Goal: Information Seeking & Learning: Learn about a topic

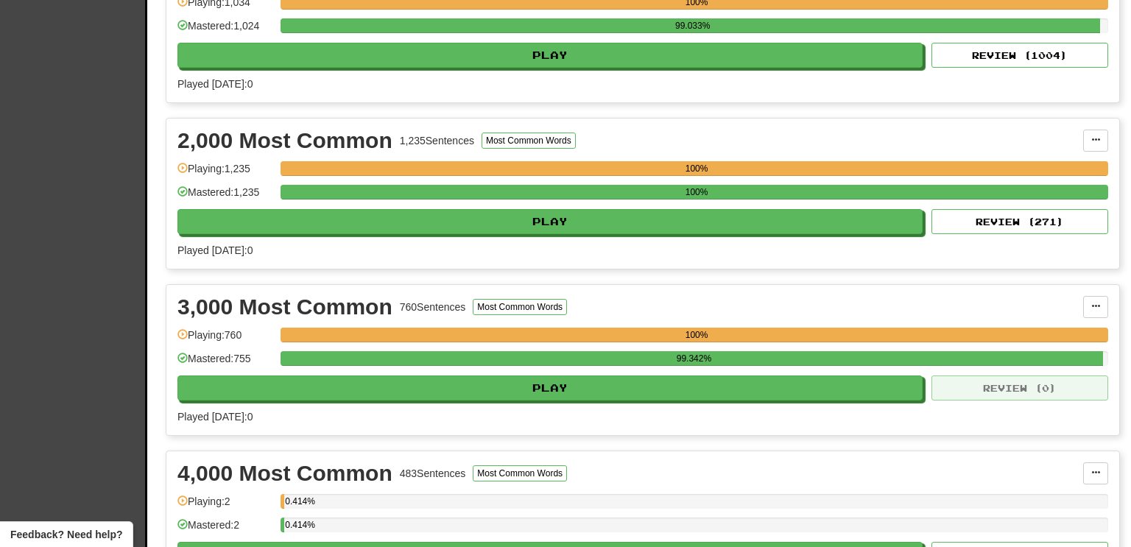
scroll to position [395, 0]
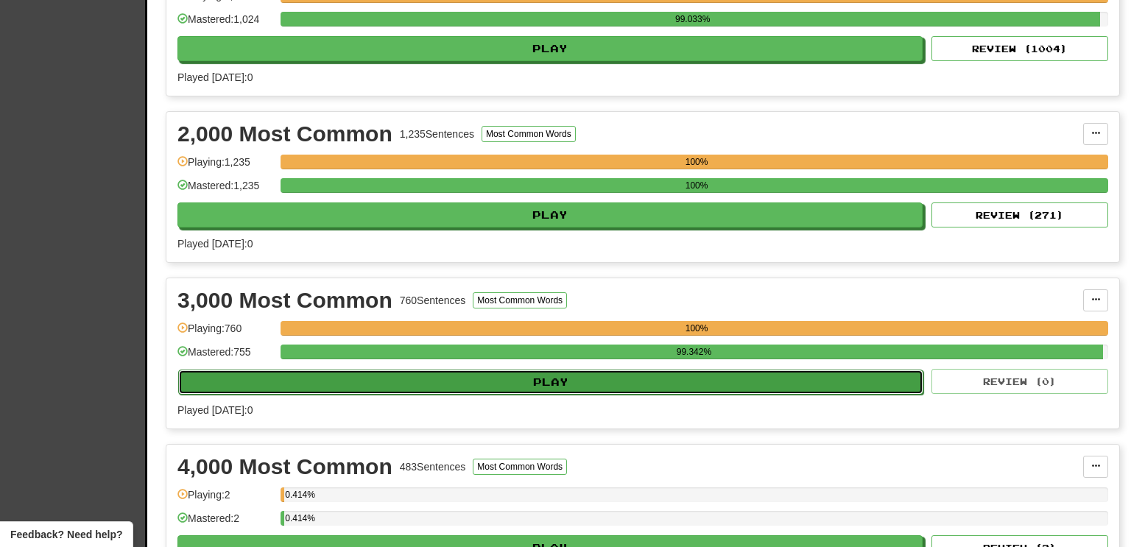
click at [887, 381] on button "Play" at bounding box center [550, 382] width 745 height 25
select select "**"
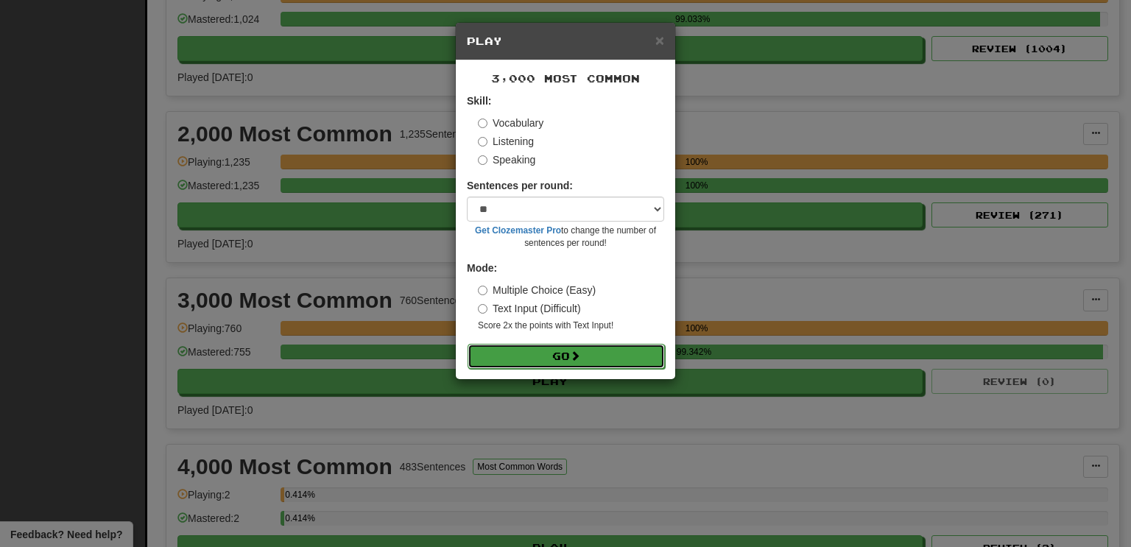
click at [587, 354] on button "Go" at bounding box center [565, 356] width 197 height 25
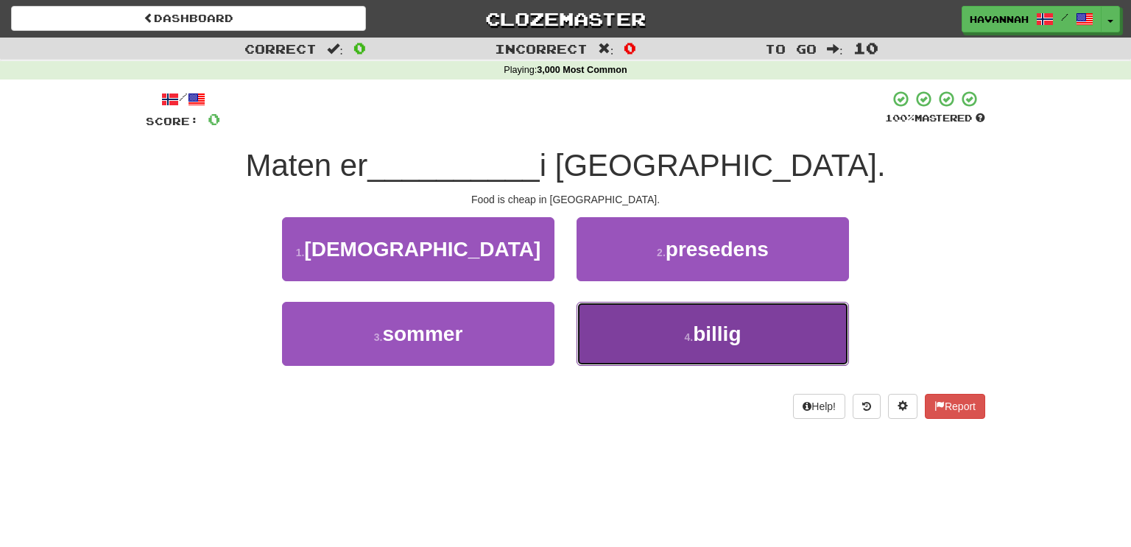
click at [608, 332] on button "4 . billig" at bounding box center [712, 334] width 272 height 64
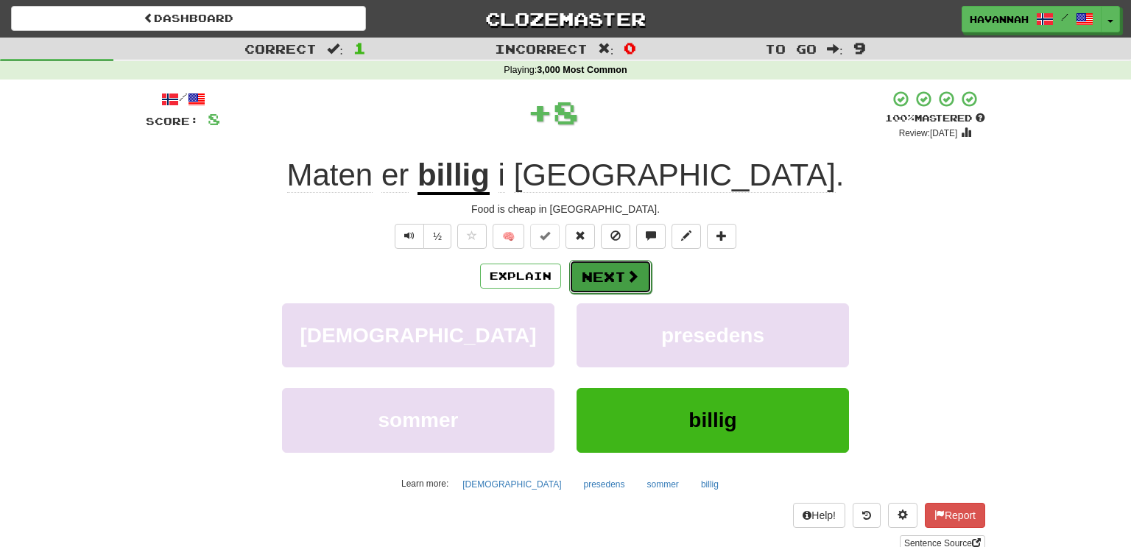
click at [599, 278] on button "Next" at bounding box center [610, 277] width 82 height 34
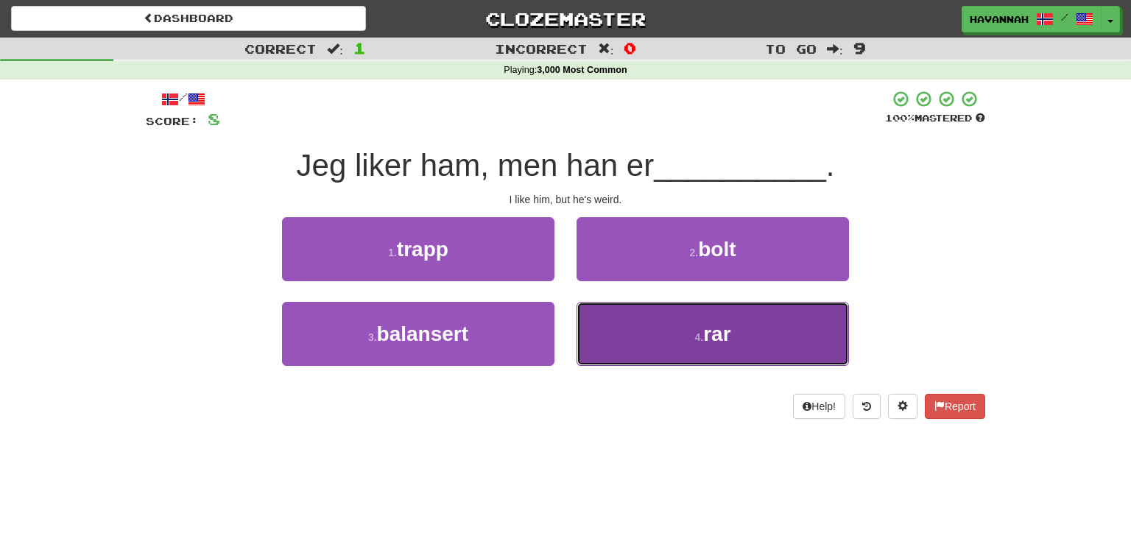
click at [696, 332] on small "4 ." at bounding box center [698, 337] width 9 height 12
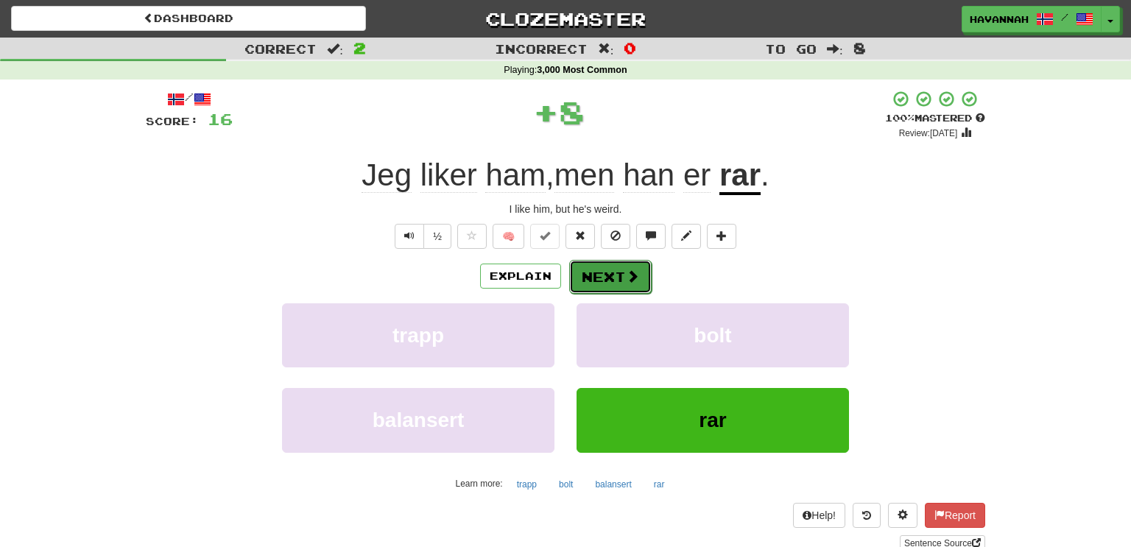
click at [611, 275] on button "Next" at bounding box center [610, 277] width 82 height 34
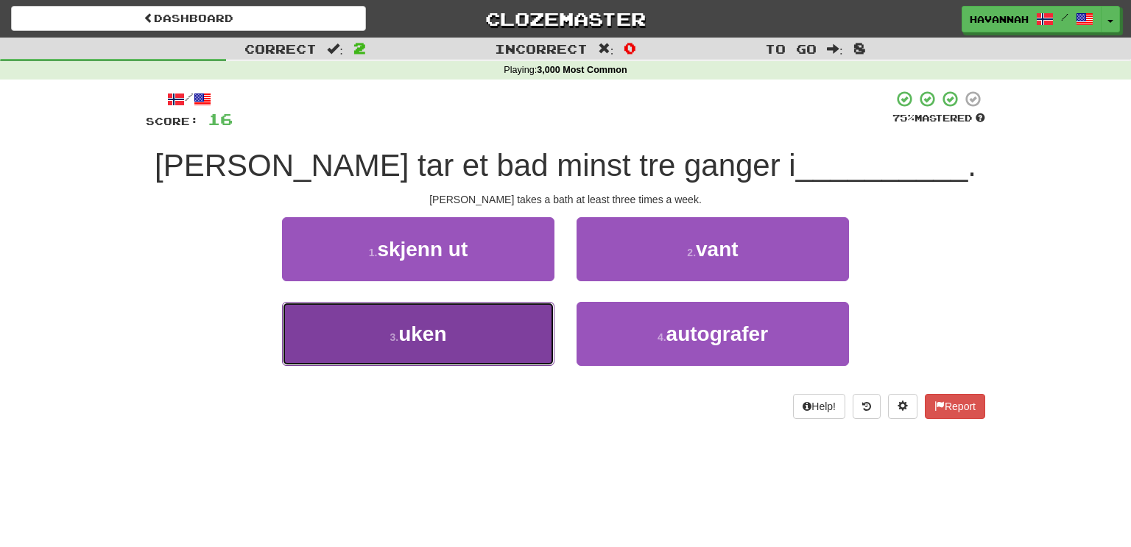
click at [512, 344] on button "3 . uken" at bounding box center [418, 334] width 272 height 64
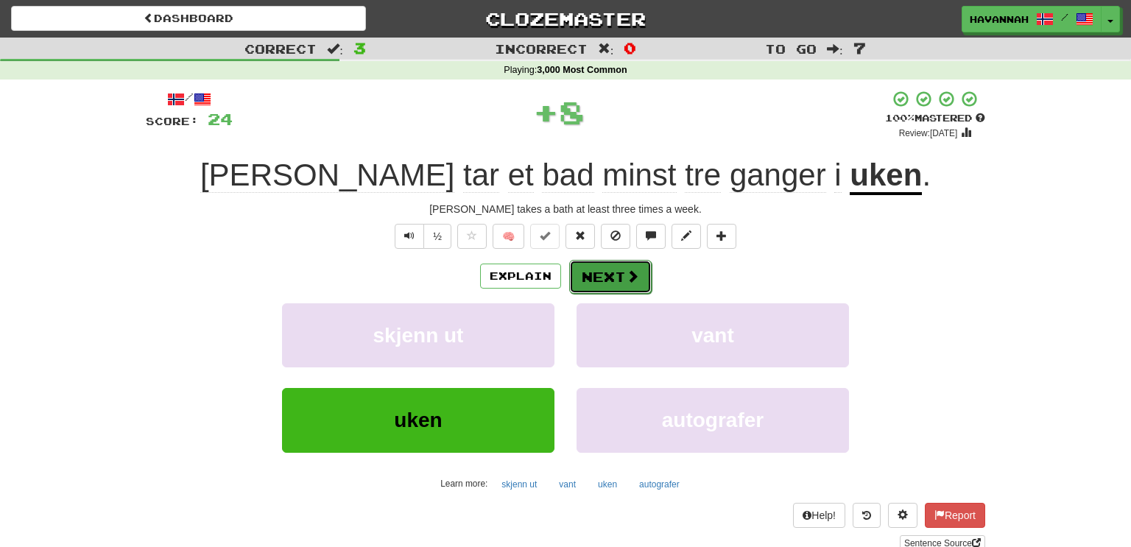
click at [622, 280] on button "Next" at bounding box center [610, 277] width 82 height 34
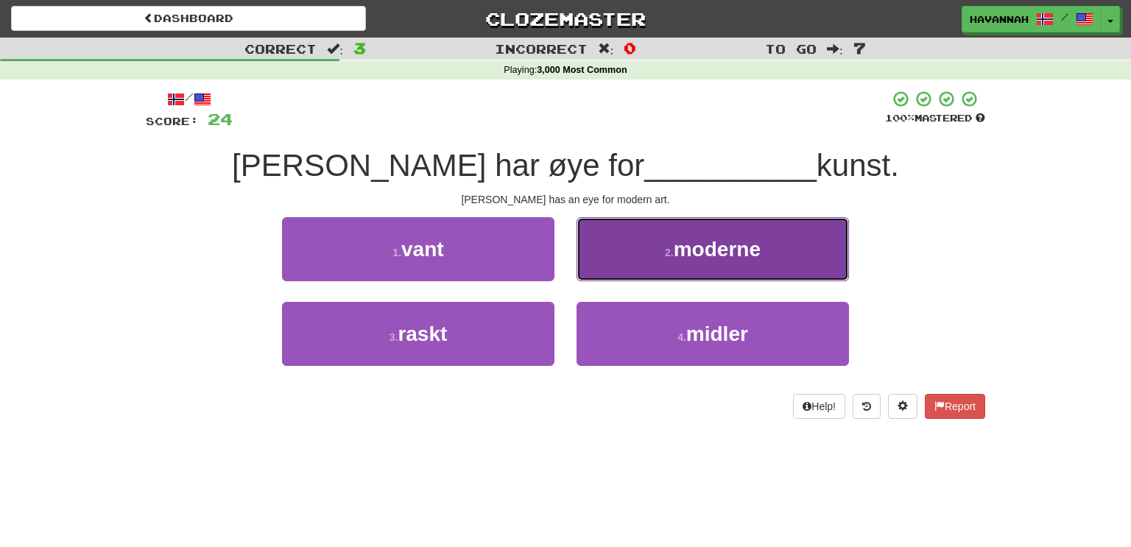
click at [727, 263] on button "2 . moderne" at bounding box center [712, 249] width 272 height 64
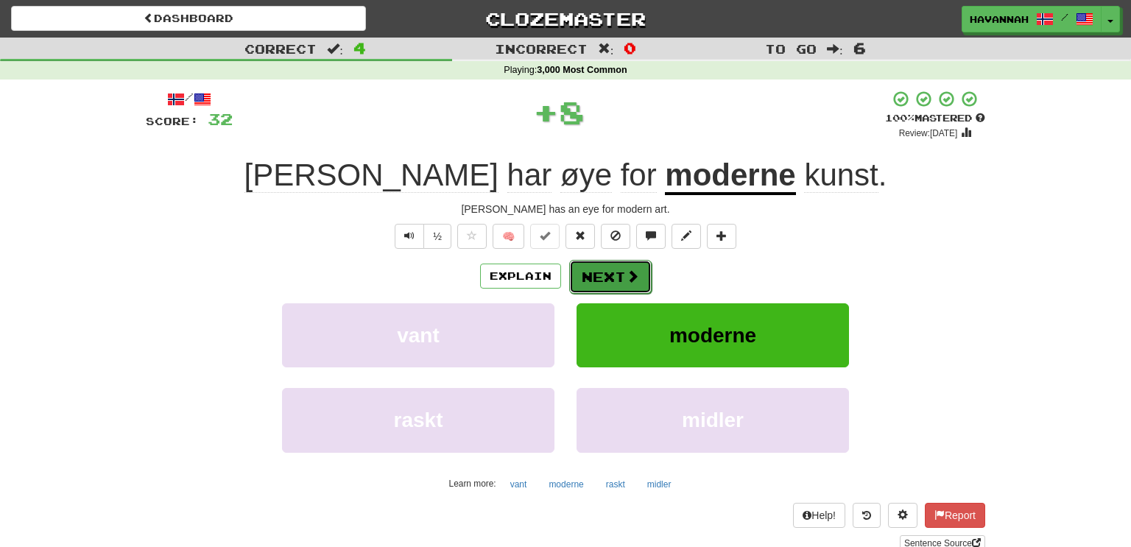
click at [637, 279] on span at bounding box center [632, 275] width 13 height 13
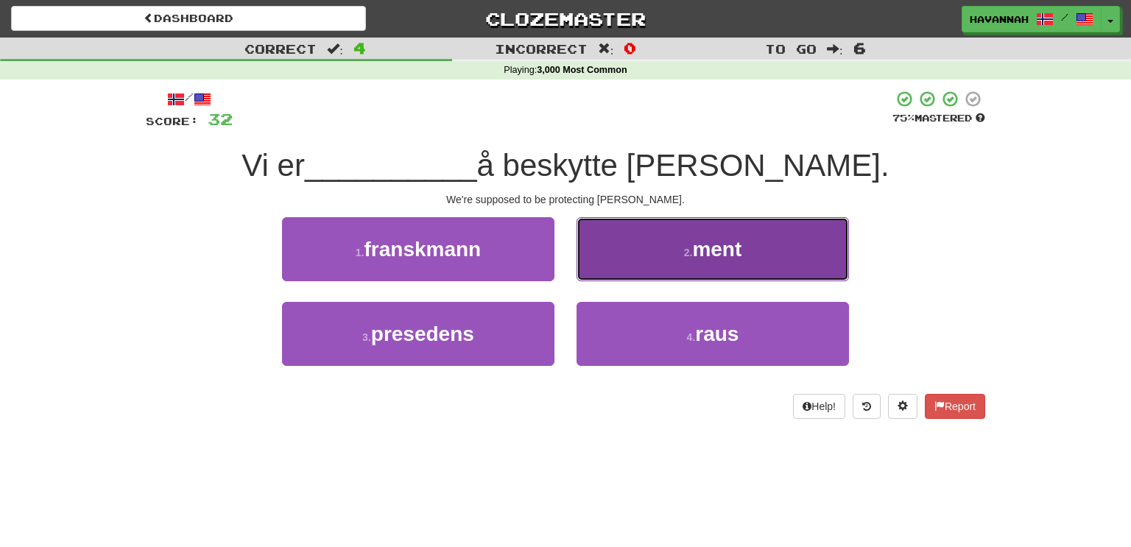
click at [710, 258] on span "ment" at bounding box center [716, 249] width 49 height 23
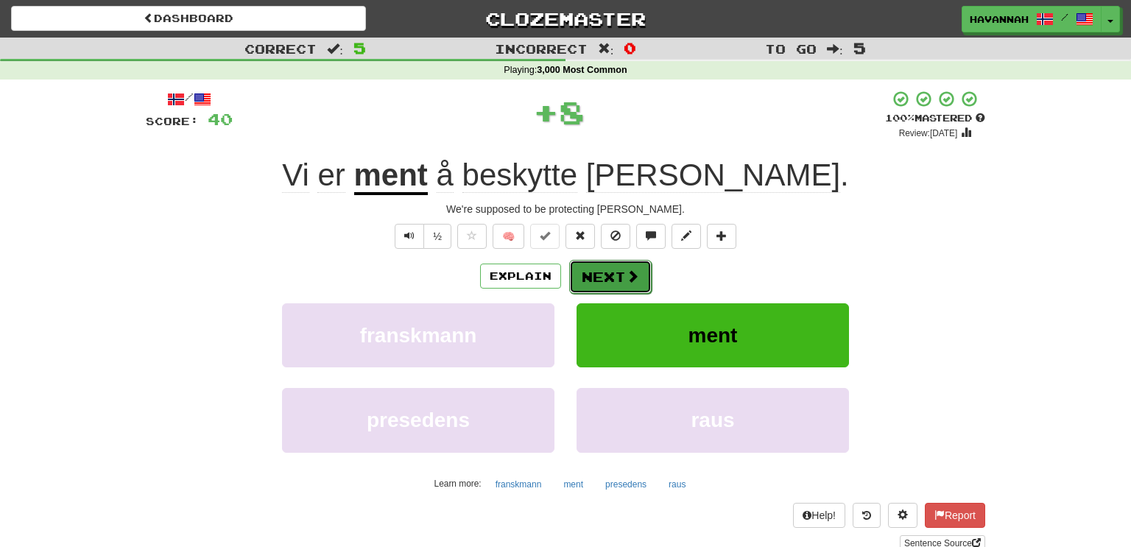
click at [614, 276] on button "Next" at bounding box center [610, 277] width 82 height 34
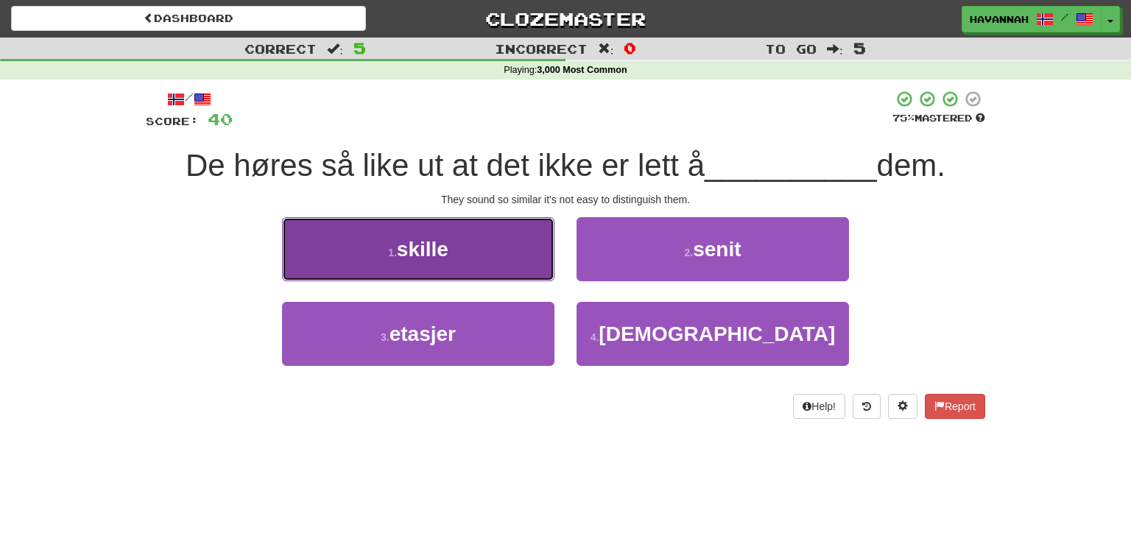
click at [485, 259] on button "1 . skille" at bounding box center [418, 249] width 272 height 64
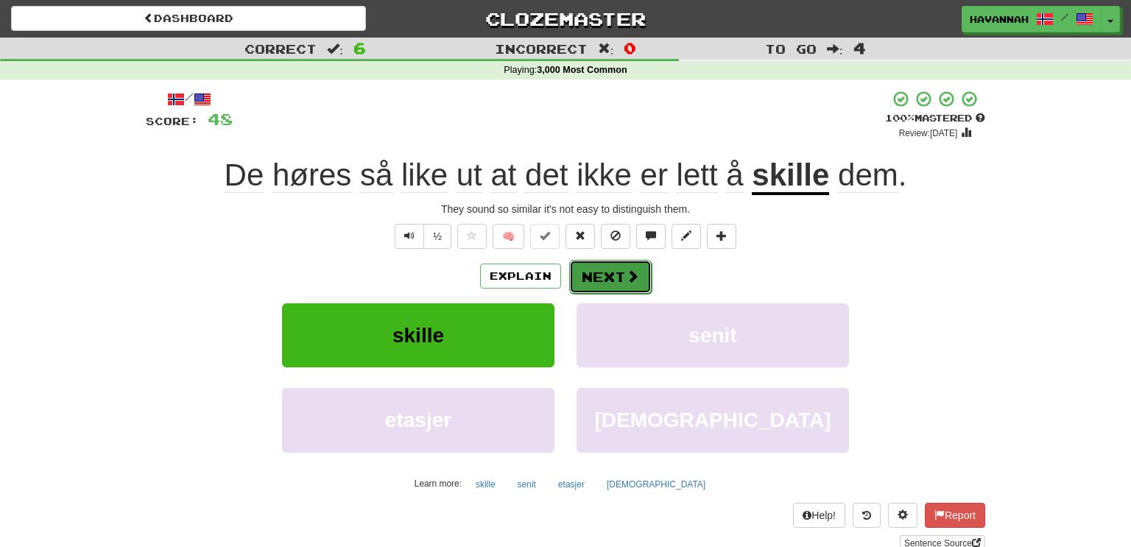
click at [630, 272] on span at bounding box center [632, 275] width 13 height 13
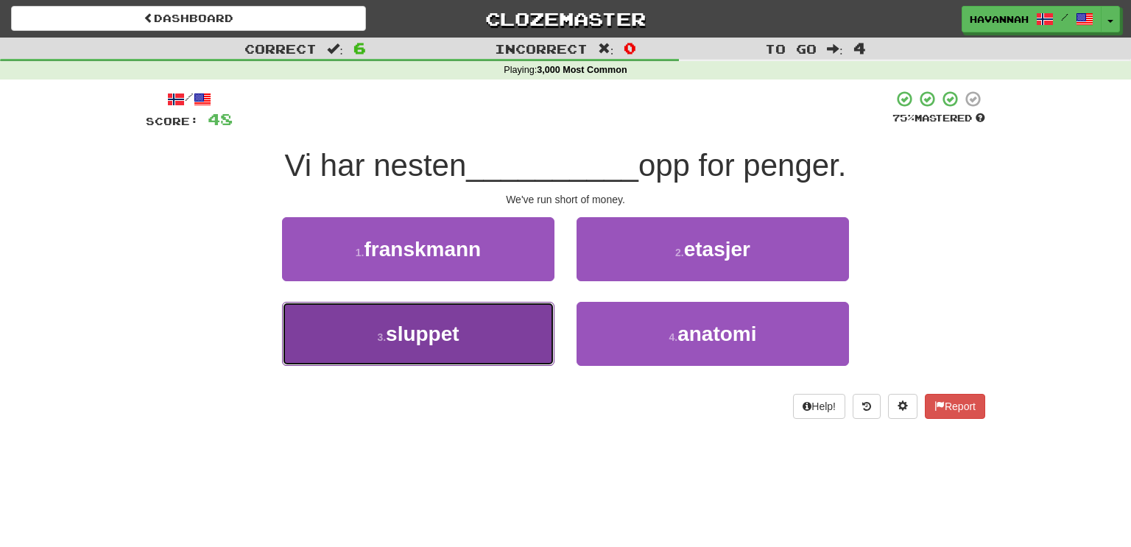
click at [474, 337] on button "3 . sluppet" at bounding box center [418, 334] width 272 height 64
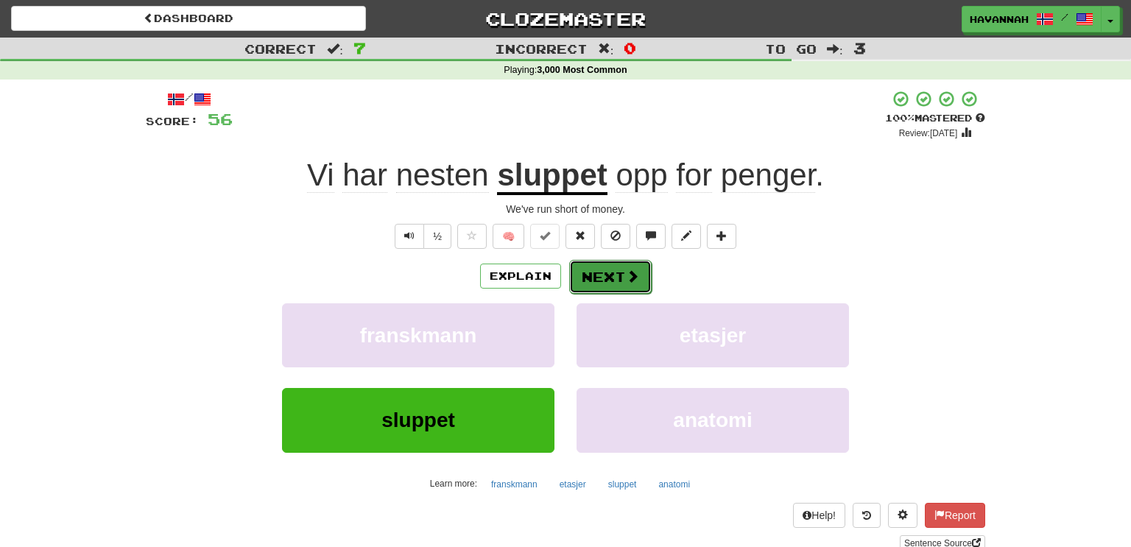
click at [615, 272] on button "Next" at bounding box center [610, 277] width 82 height 34
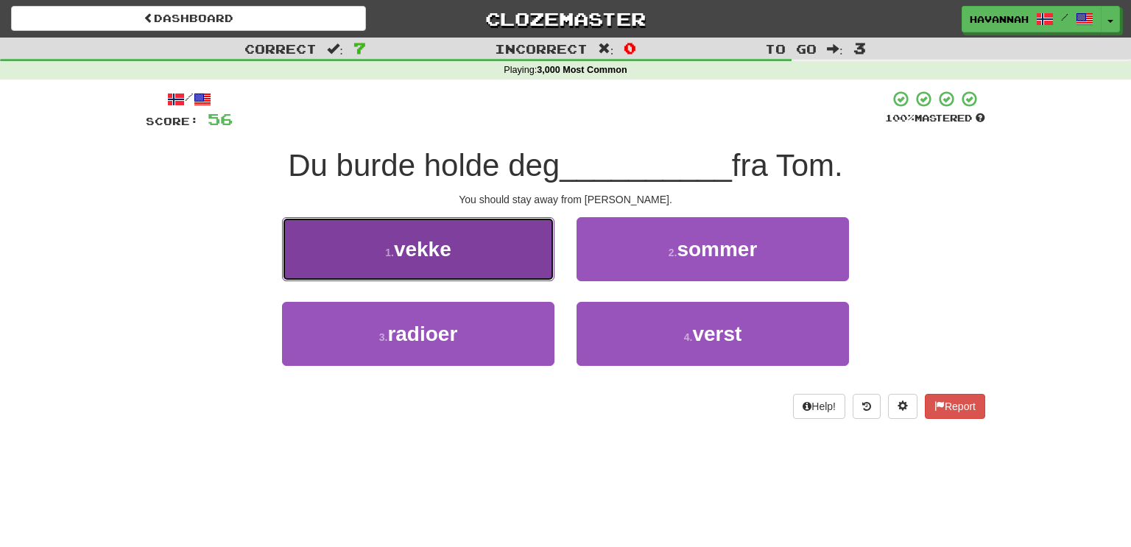
click at [499, 262] on button "1 . vekke" at bounding box center [418, 249] width 272 height 64
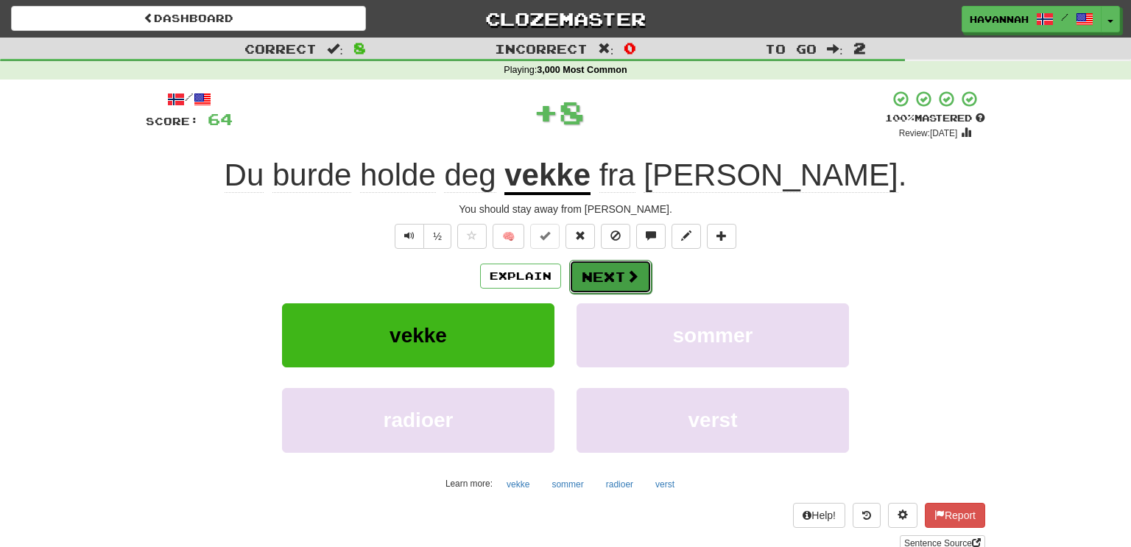
click at [599, 274] on button "Next" at bounding box center [610, 277] width 82 height 34
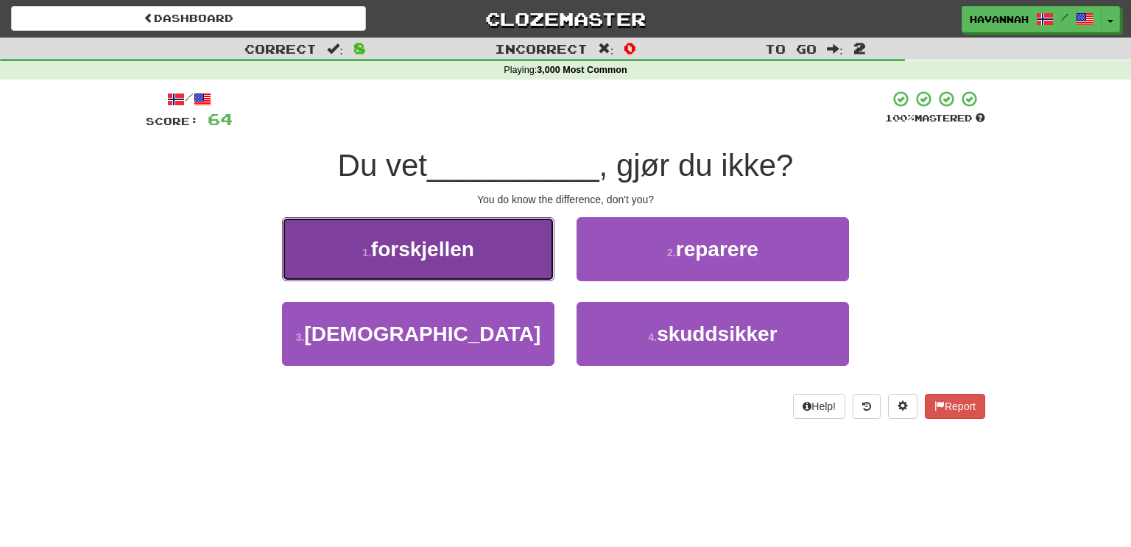
click at [518, 245] on button "1 . forskjellen" at bounding box center [418, 249] width 272 height 64
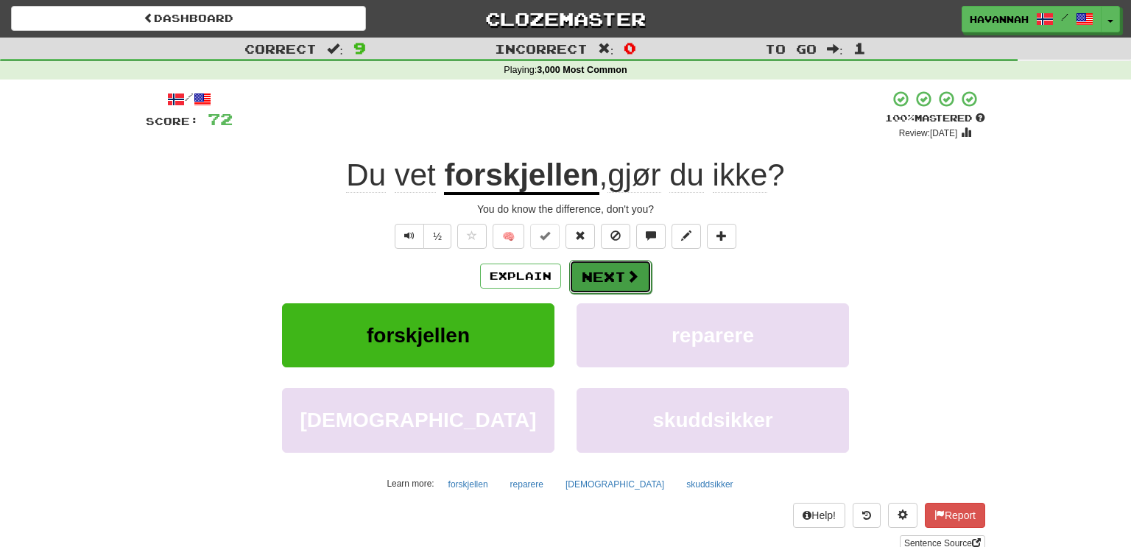
click at [605, 267] on button "Next" at bounding box center [610, 277] width 82 height 34
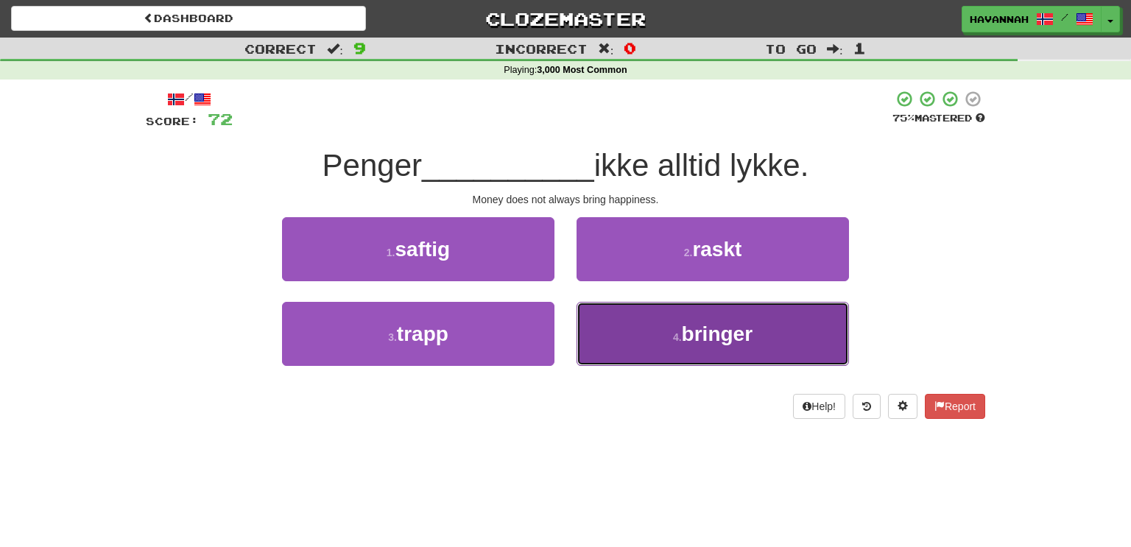
click at [621, 329] on button "4 . bringer" at bounding box center [712, 334] width 272 height 64
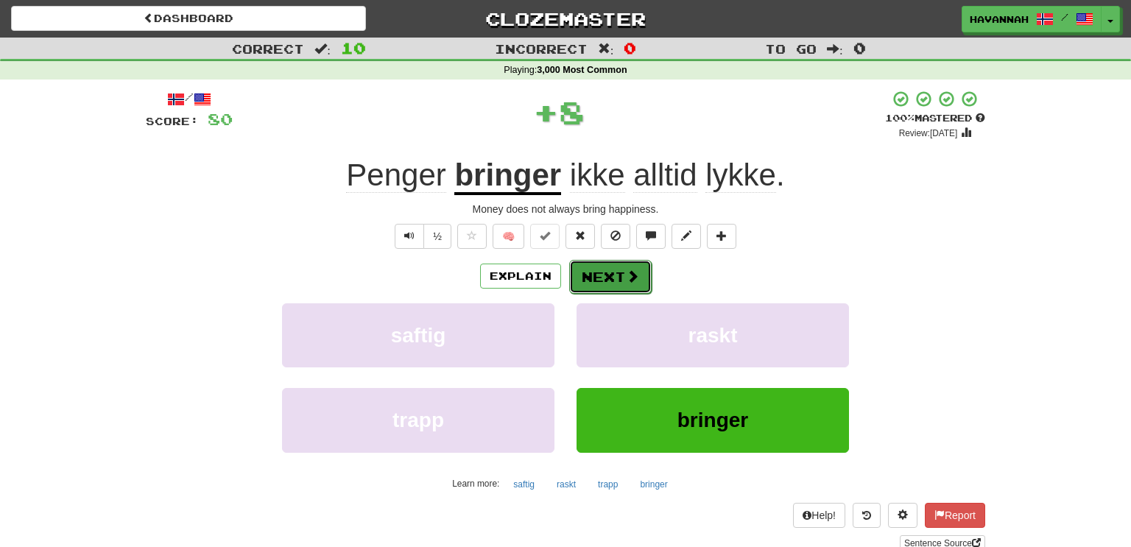
click at [626, 282] on span at bounding box center [632, 275] width 13 height 13
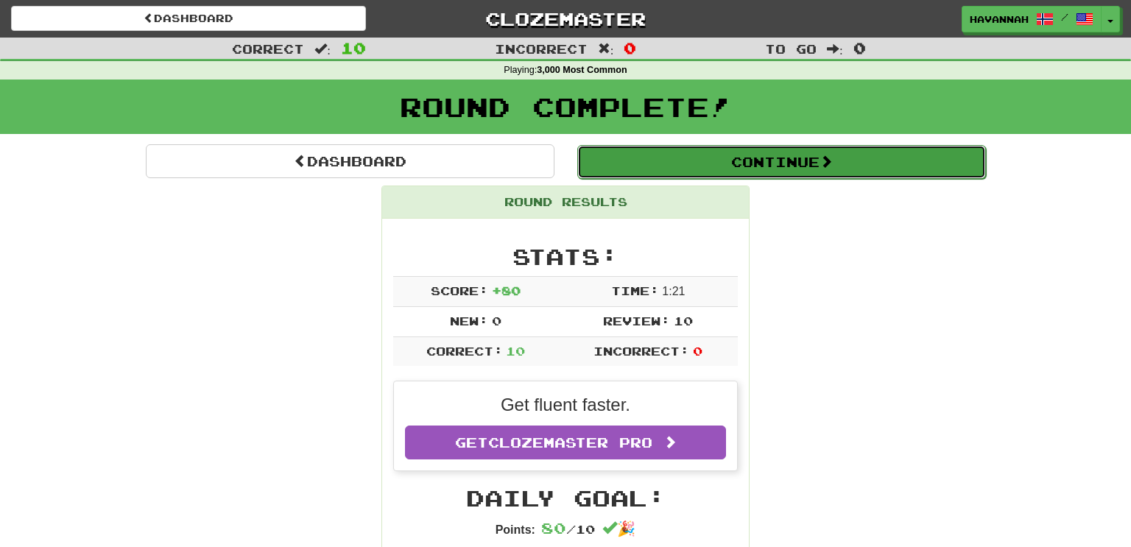
click at [702, 160] on button "Continue" at bounding box center [781, 162] width 409 height 34
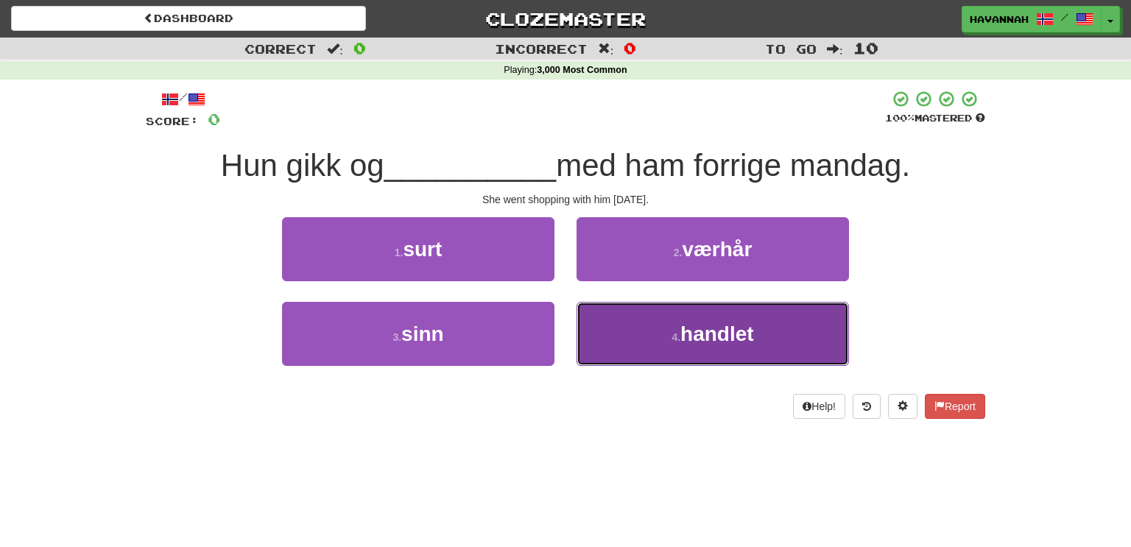
click at [638, 336] on button "4 . handlet" at bounding box center [712, 334] width 272 height 64
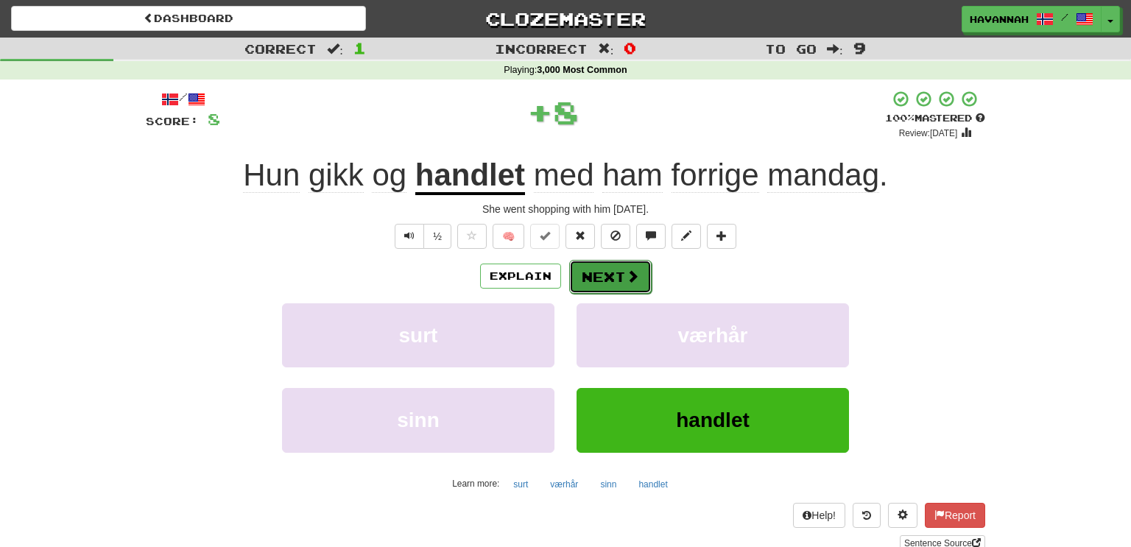
click at [598, 276] on button "Next" at bounding box center [610, 277] width 82 height 34
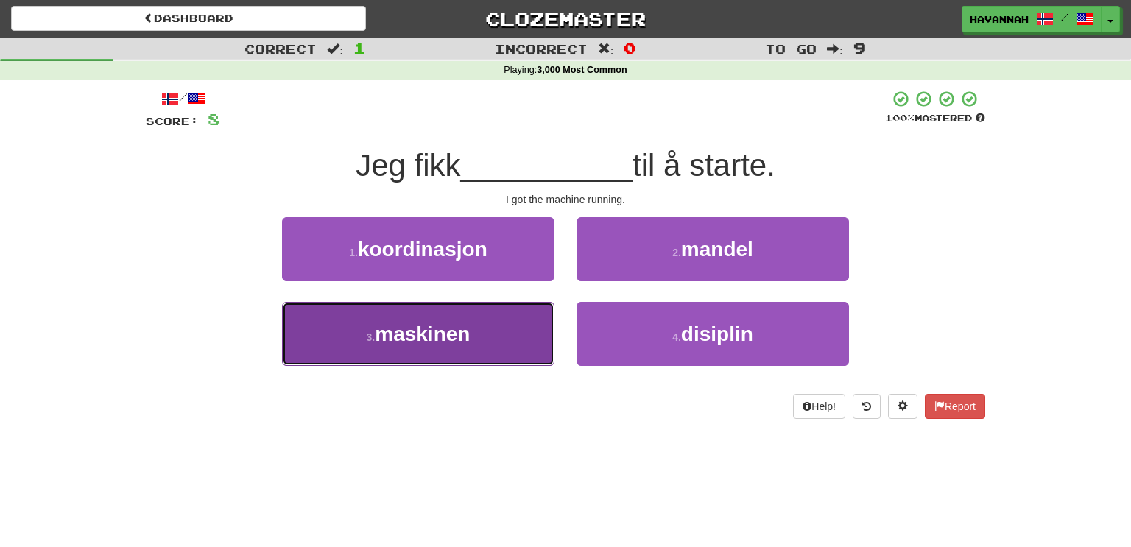
click at [518, 341] on button "3 . maskinen" at bounding box center [418, 334] width 272 height 64
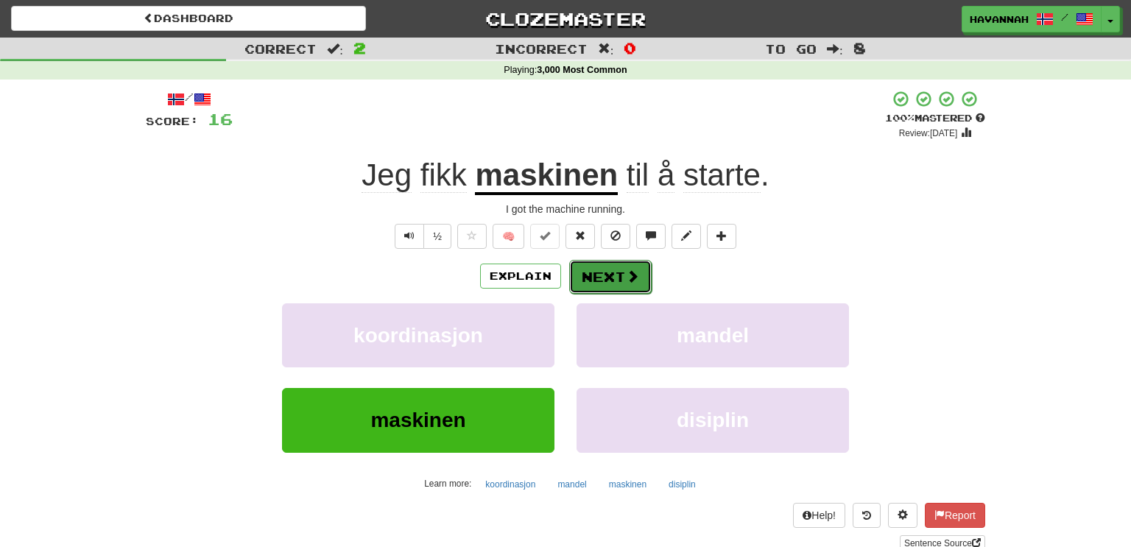
click at [603, 276] on button "Next" at bounding box center [610, 277] width 82 height 34
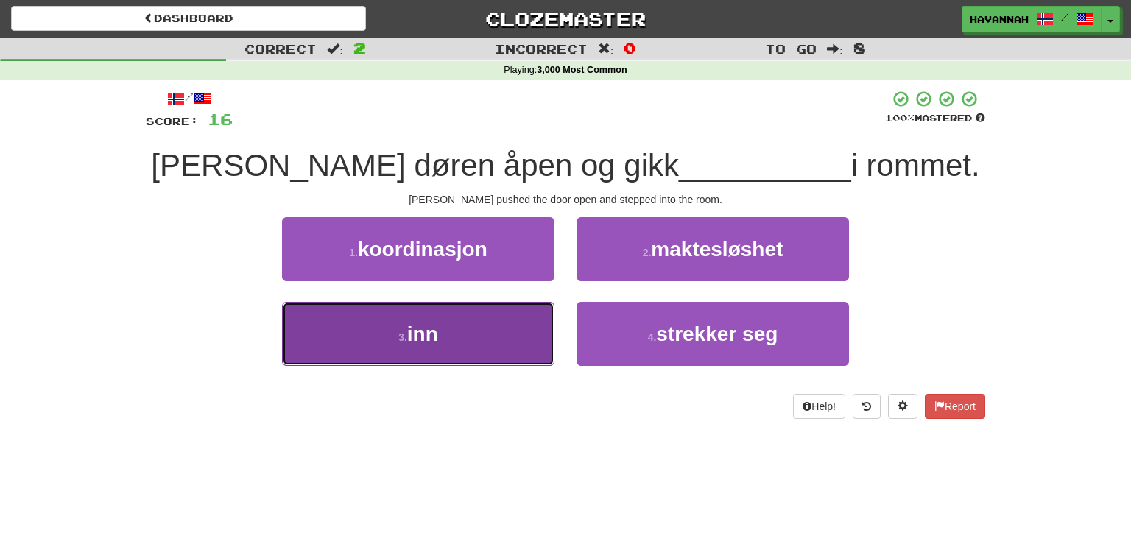
click at [480, 345] on button "3 . inn" at bounding box center [418, 334] width 272 height 64
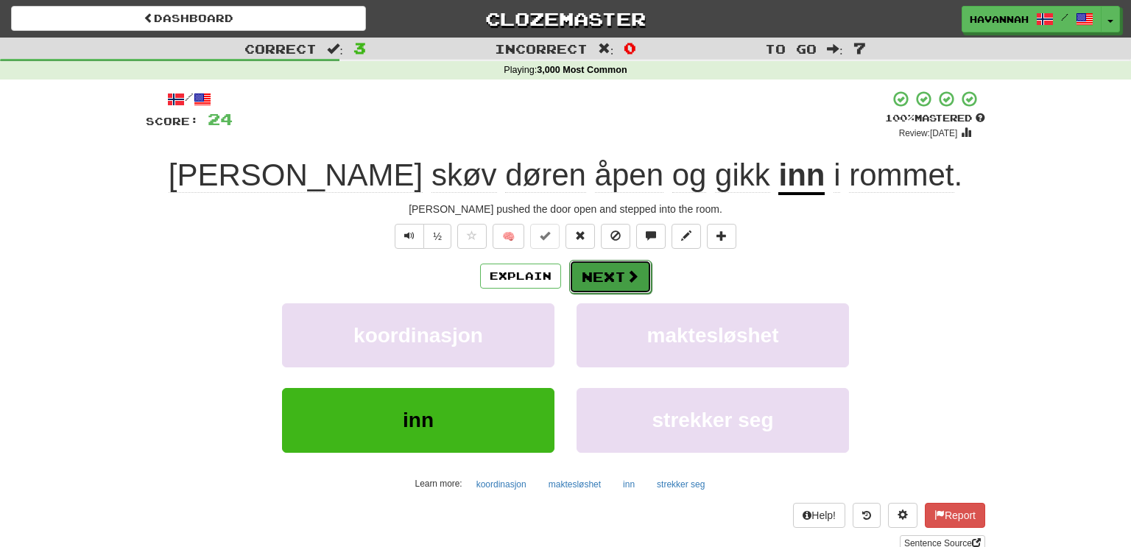
click at [626, 276] on span at bounding box center [632, 275] width 13 height 13
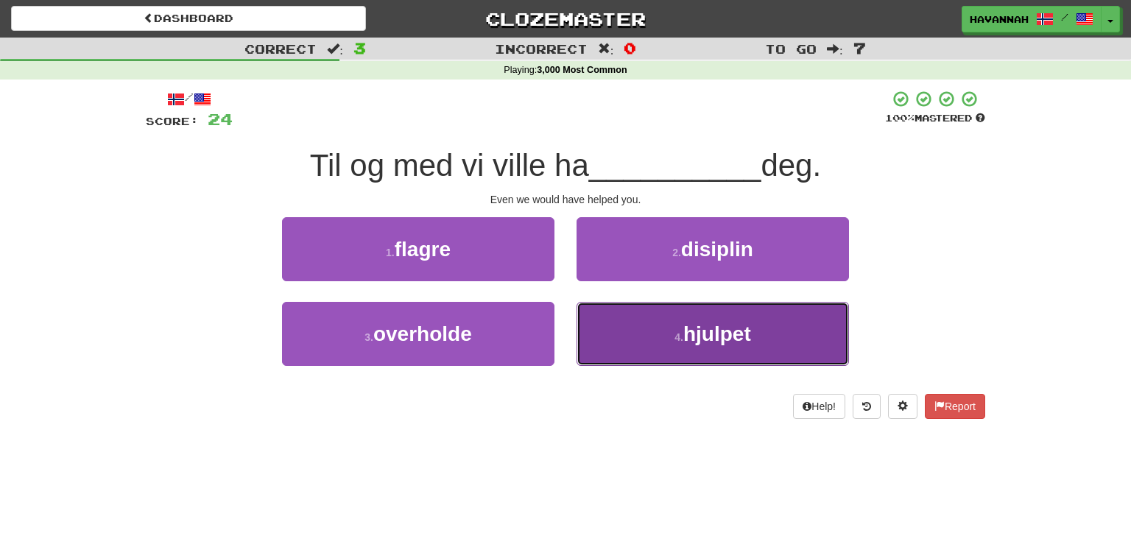
click at [753, 343] on button "4 . hjulpet" at bounding box center [712, 334] width 272 height 64
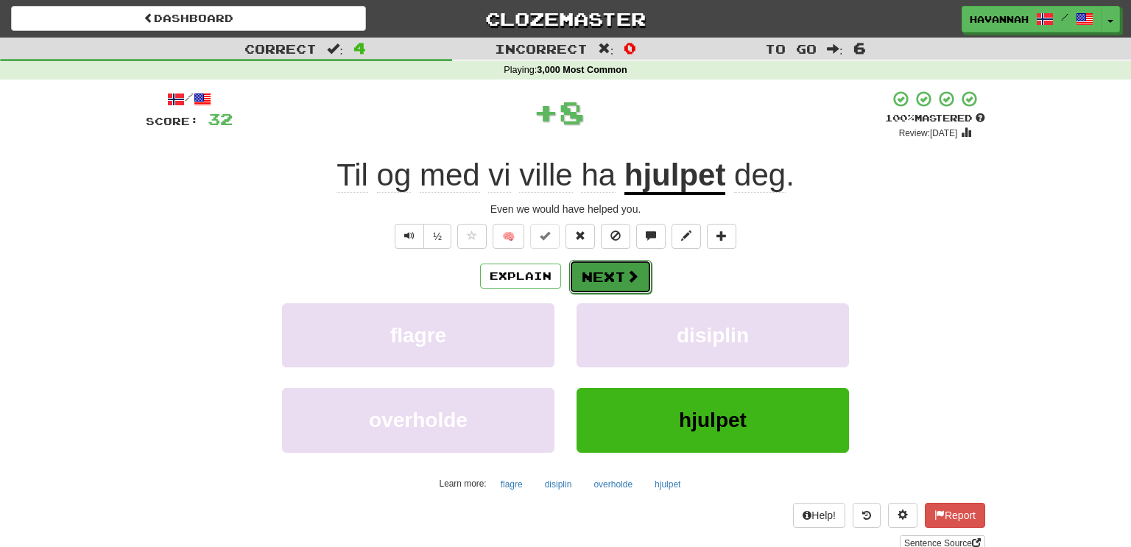
click at [626, 276] on span at bounding box center [632, 275] width 13 height 13
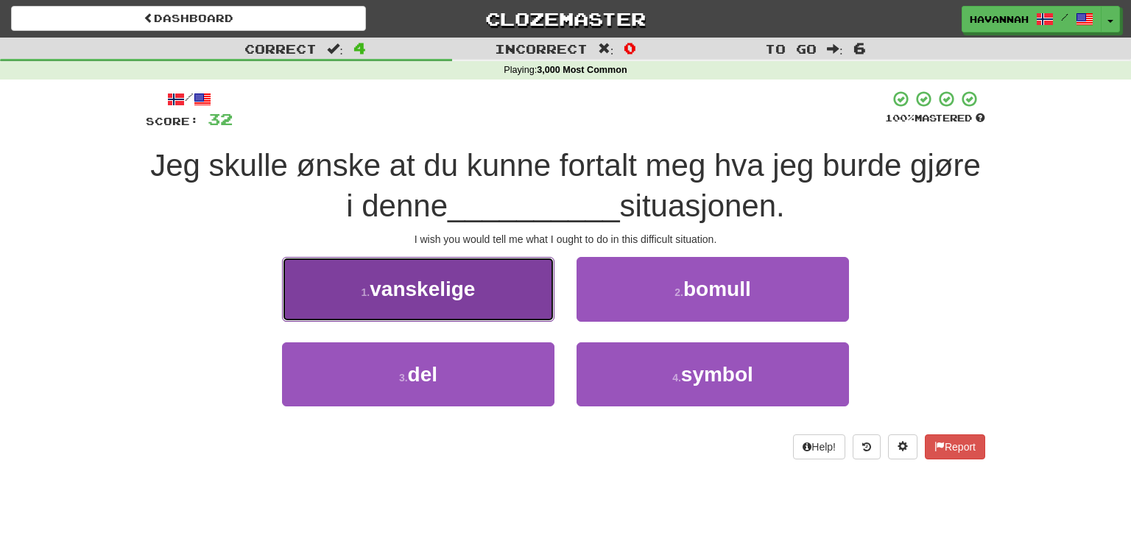
click at [499, 303] on button "1 . vanskelige" at bounding box center [418, 289] width 272 height 64
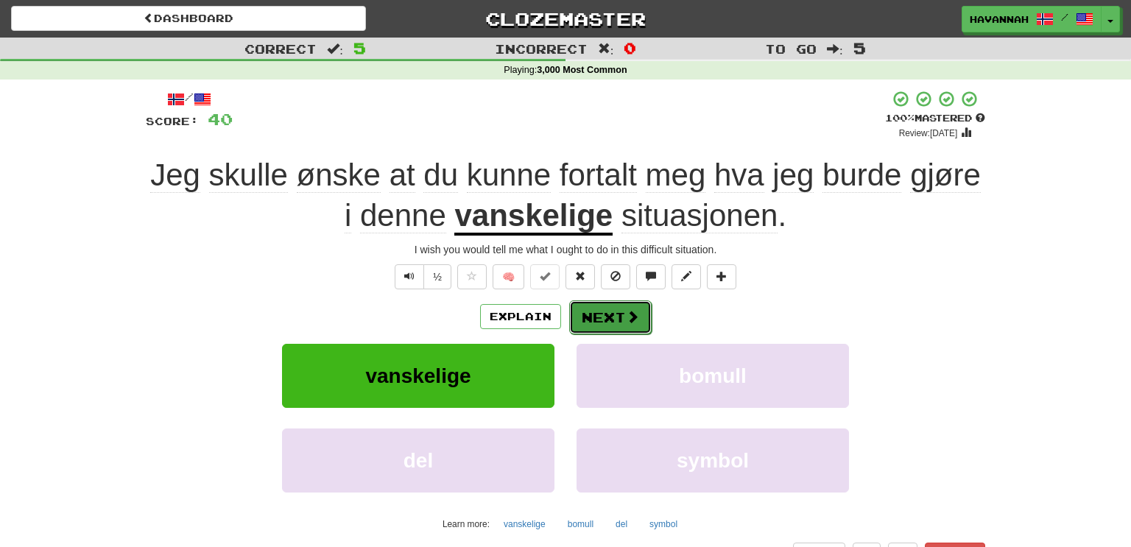
click at [622, 317] on button "Next" at bounding box center [610, 317] width 82 height 34
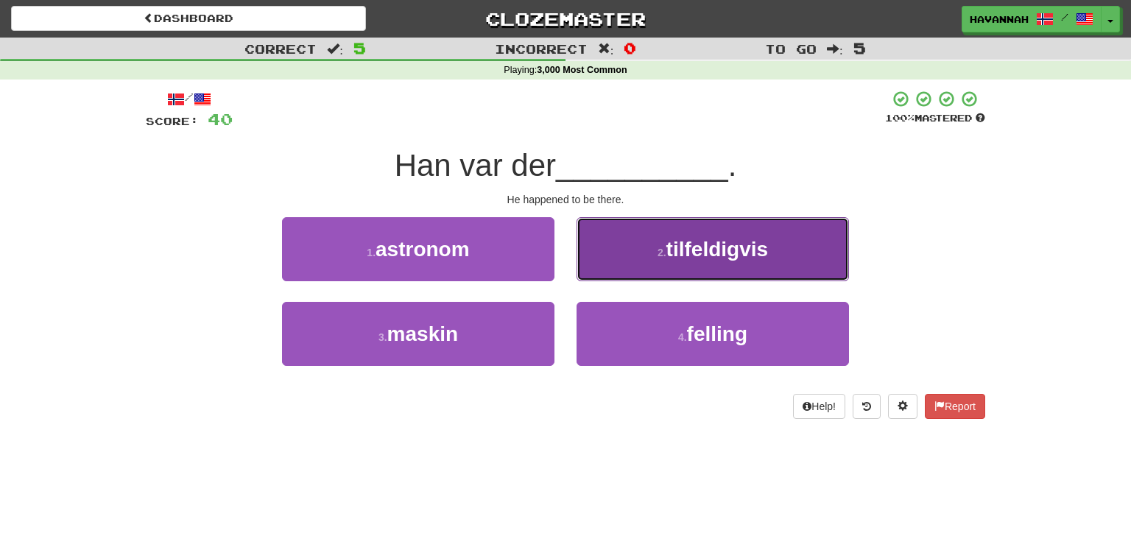
click at [721, 265] on button "2 . tilfeldigvis" at bounding box center [712, 249] width 272 height 64
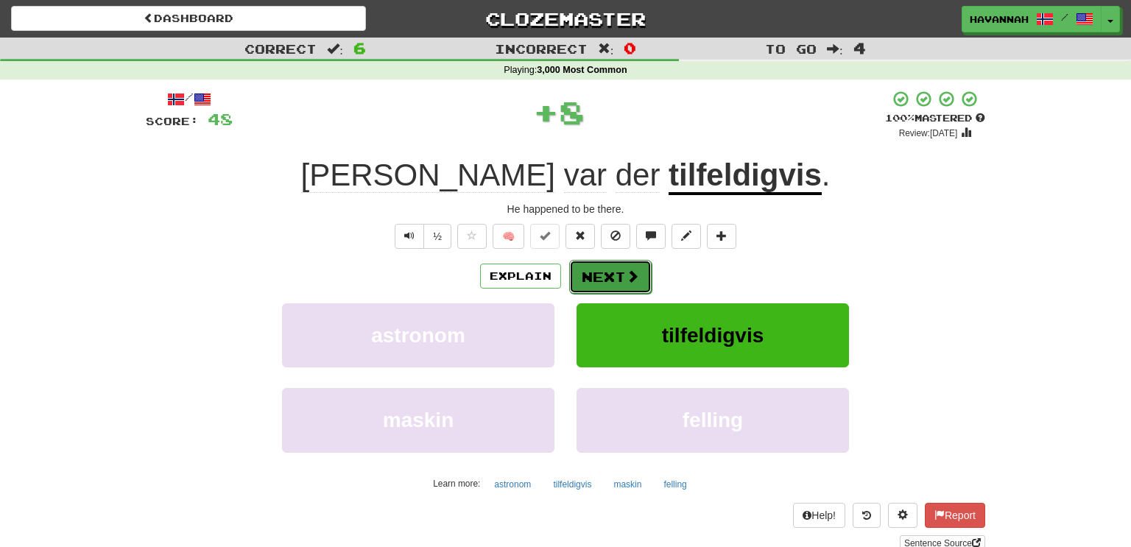
click at [638, 265] on button "Next" at bounding box center [610, 277] width 82 height 34
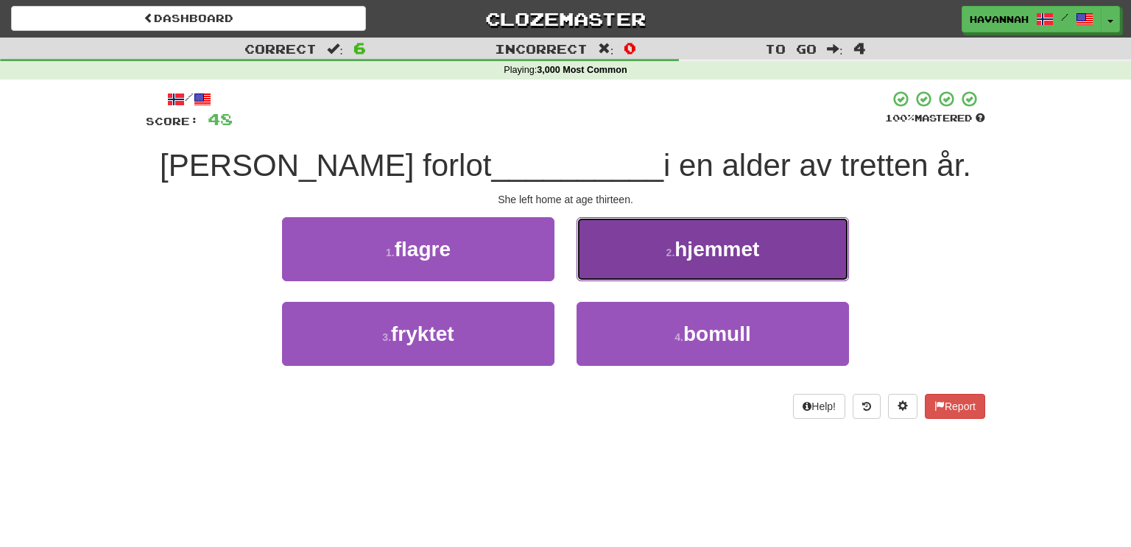
click at [761, 266] on button "2 . hjemmet" at bounding box center [712, 249] width 272 height 64
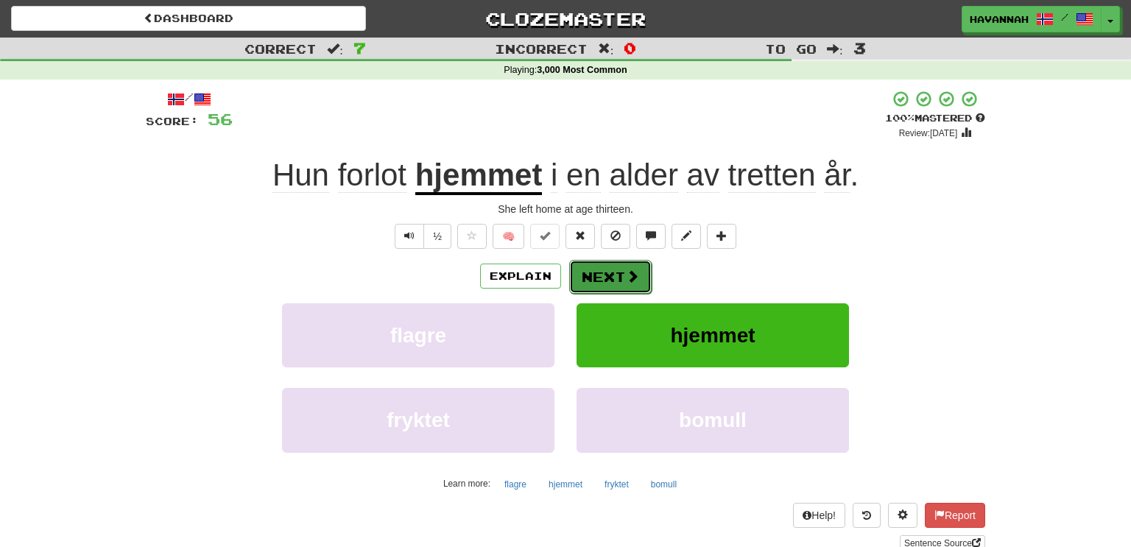
click at [634, 272] on span at bounding box center [632, 275] width 13 height 13
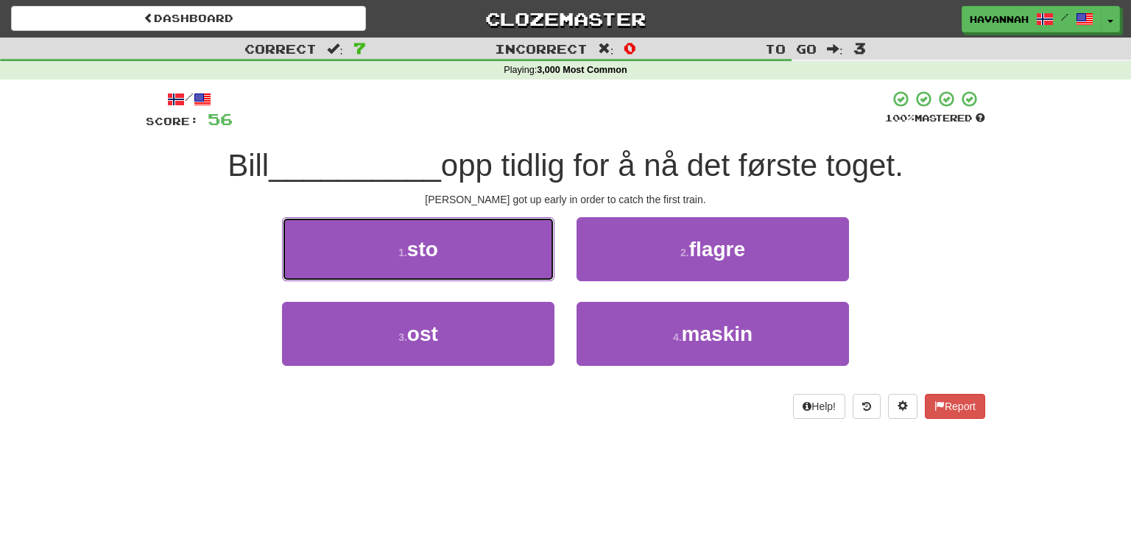
drag, startPoint x: 519, startPoint y: 255, endPoint x: 527, endPoint y: 255, distance: 8.1
click at [519, 256] on button "1 . sto" at bounding box center [418, 249] width 272 height 64
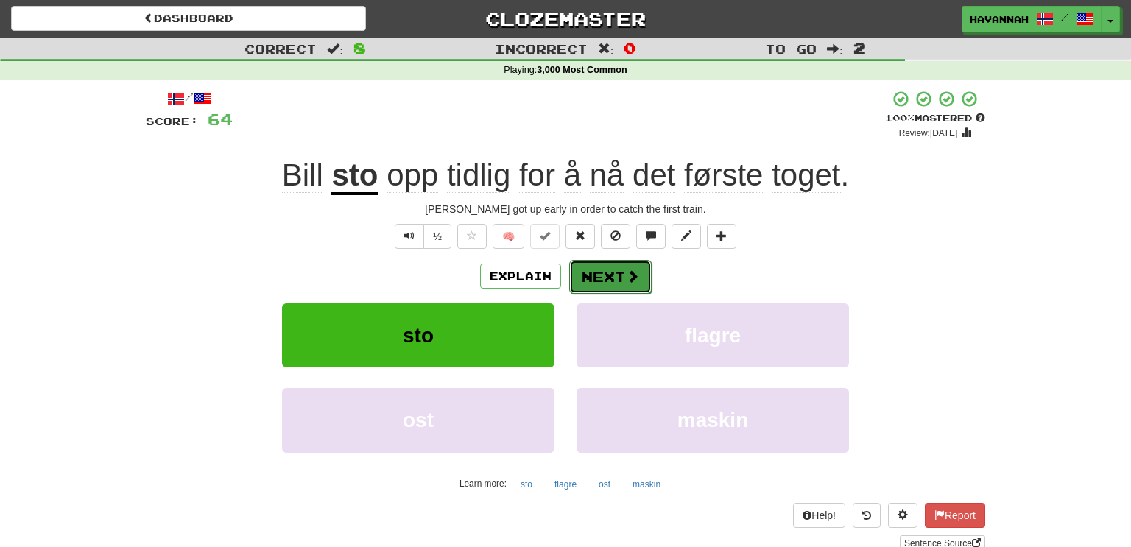
click at [605, 273] on button "Next" at bounding box center [610, 277] width 82 height 34
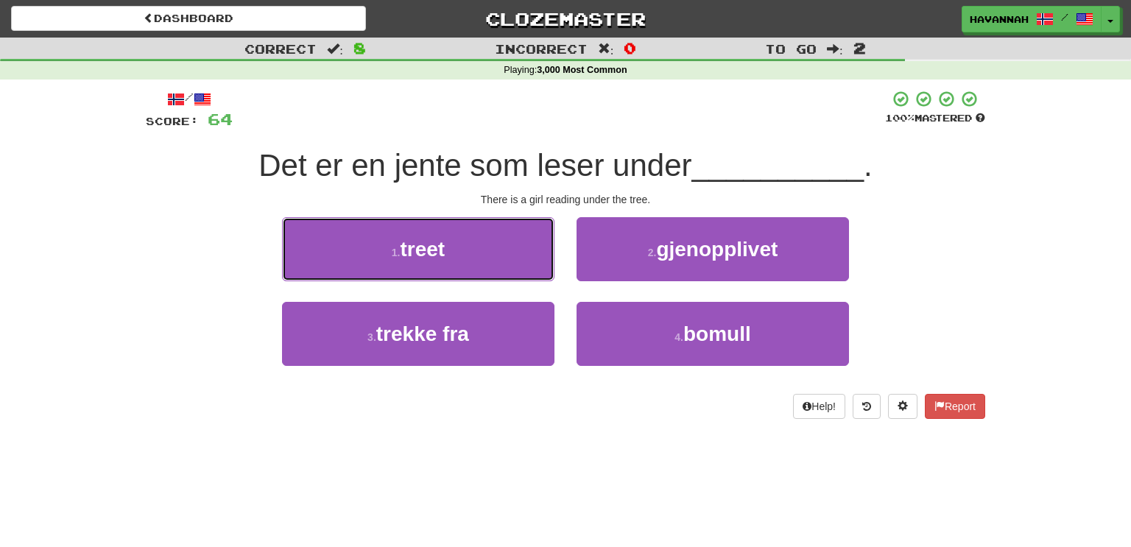
drag, startPoint x: 522, startPoint y: 250, endPoint x: 571, endPoint y: 254, distance: 49.5
click at [522, 251] on button "1 . treet" at bounding box center [418, 249] width 272 height 64
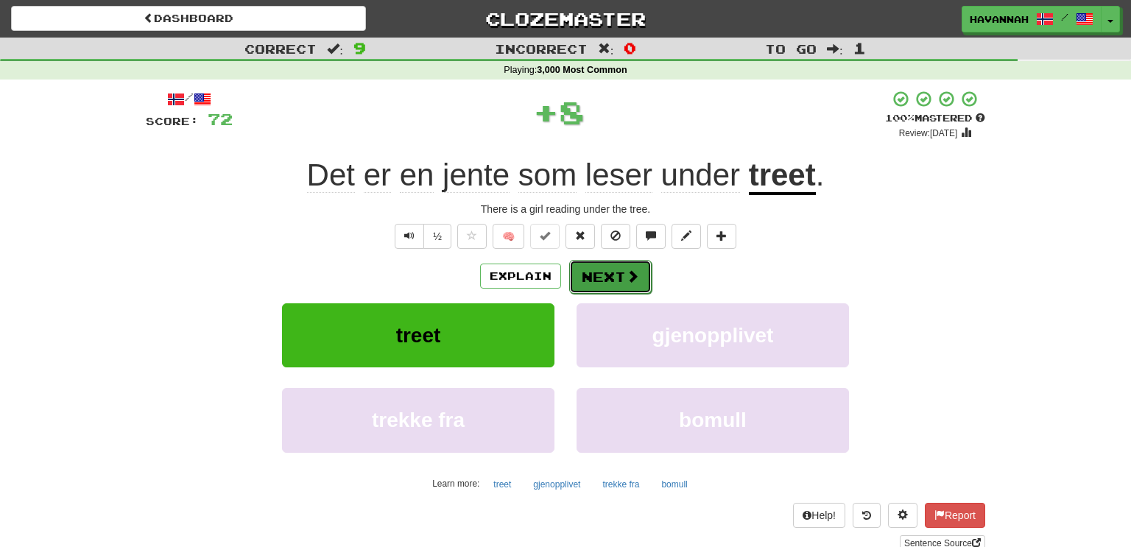
click at [626, 275] on span at bounding box center [632, 275] width 13 height 13
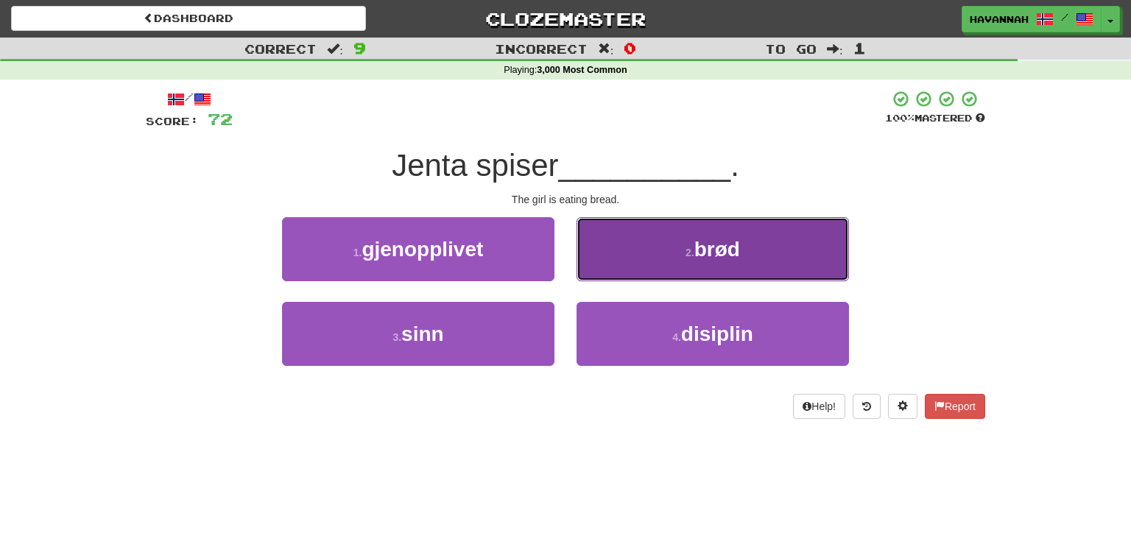
click at [648, 261] on button "2 . brød" at bounding box center [712, 249] width 272 height 64
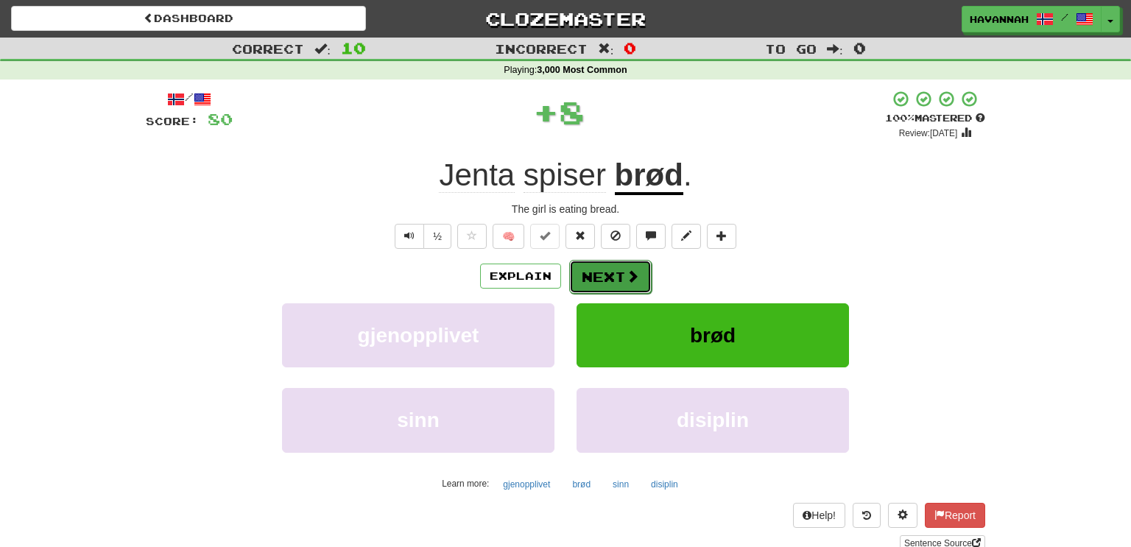
click at [634, 275] on span at bounding box center [632, 275] width 13 height 13
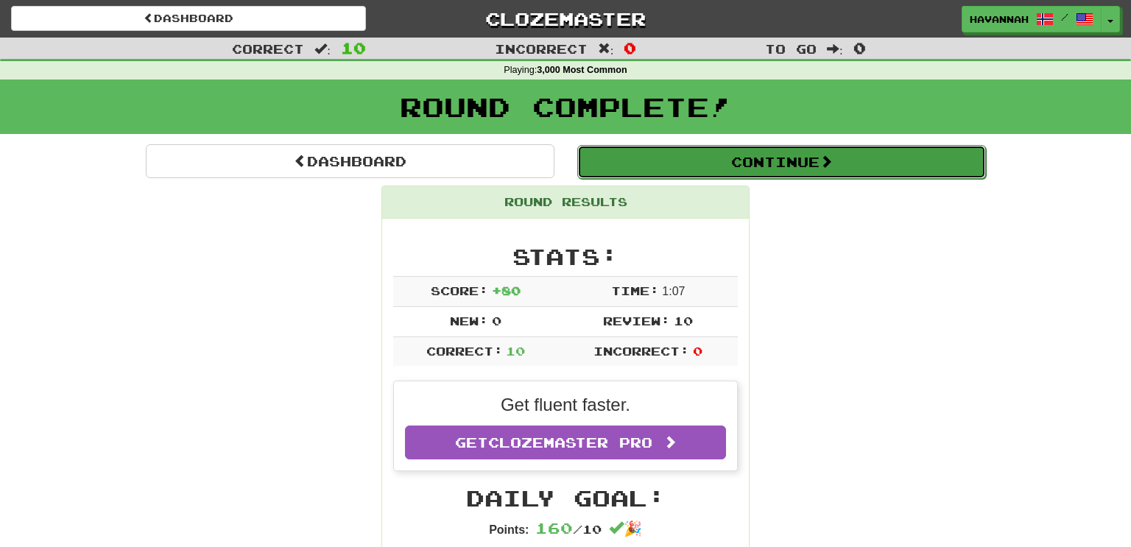
click at [754, 158] on button "Continue" at bounding box center [781, 162] width 409 height 34
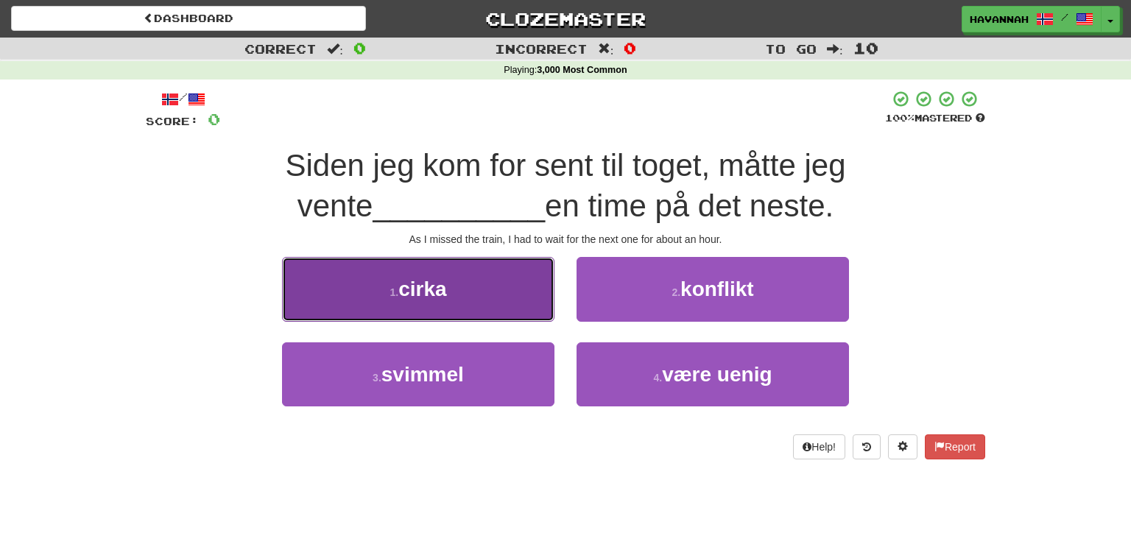
click at [527, 299] on button "1 . cirka" at bounding box center [418, 289] width 272 height 64
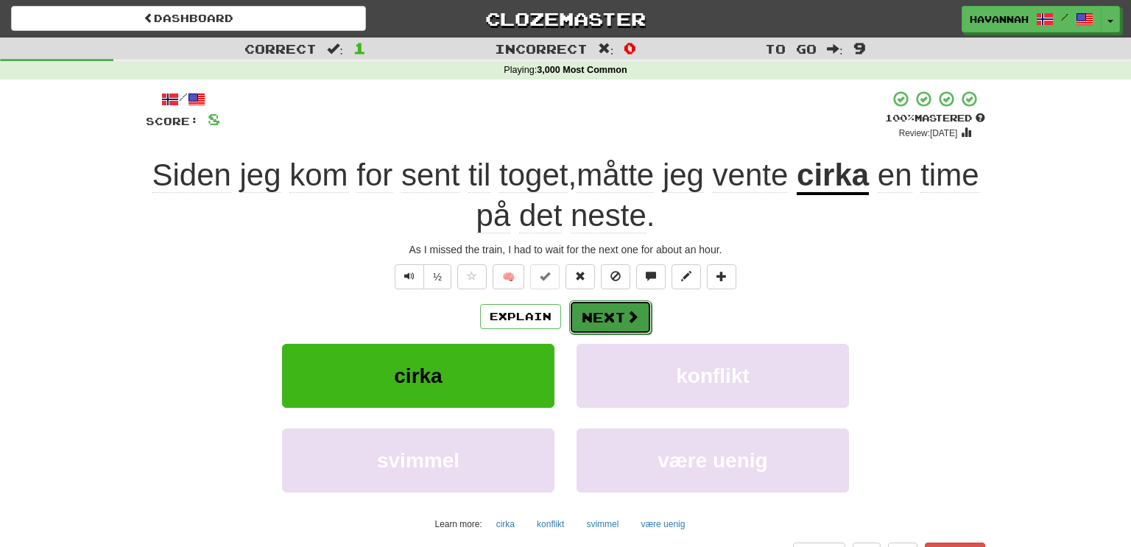
click at [626, 315] on span at bounding box center [632, 316] width 13 height 13
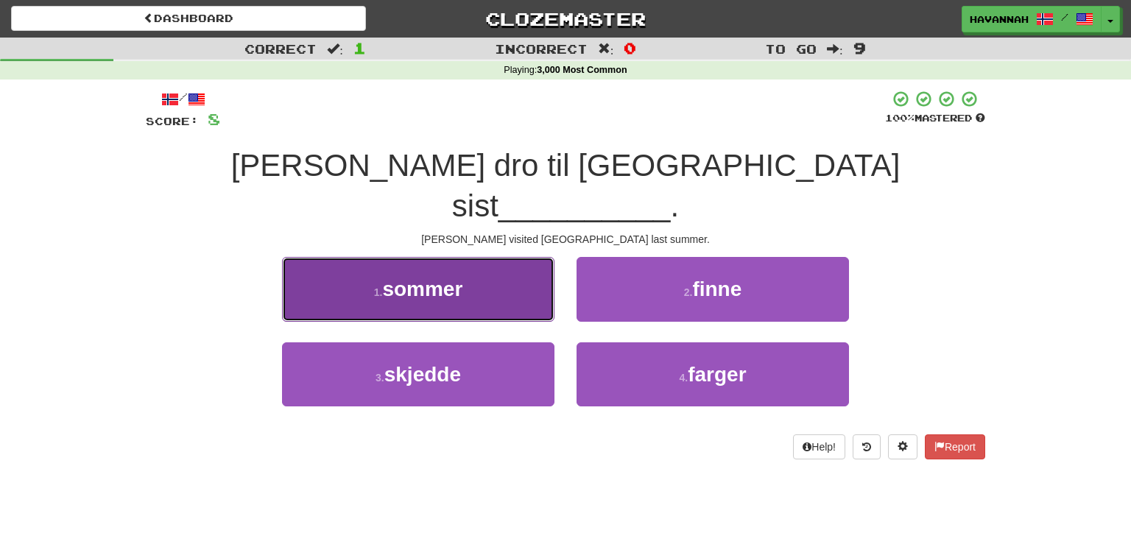
click at [527, 259] on button "1 . sommer" at bounding box center [418, 289] width 272 height 64
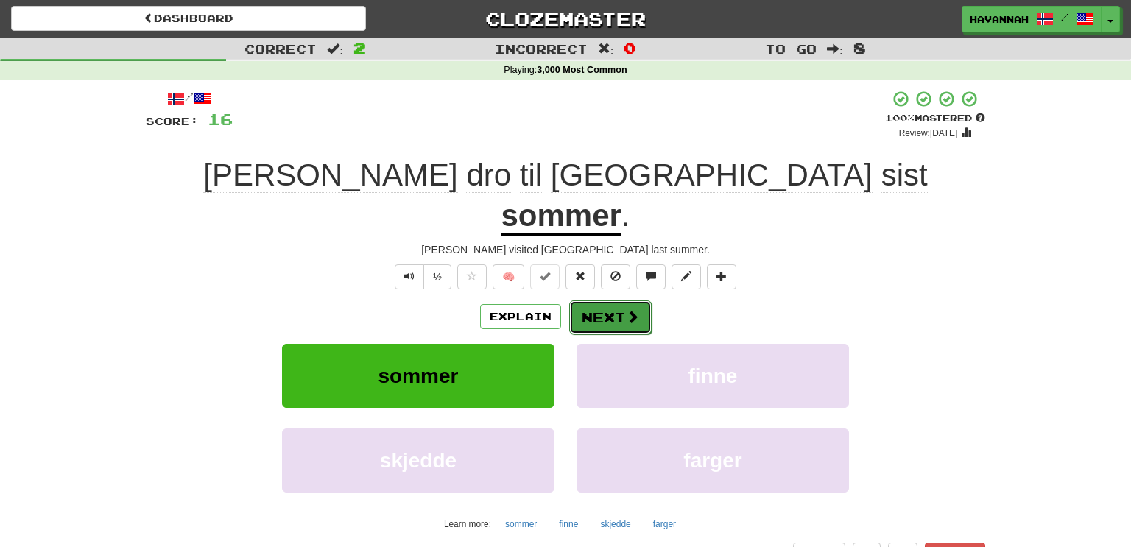
click at [621, 300] on button "Next" at bounding box center [610, 317] width 82 height 34
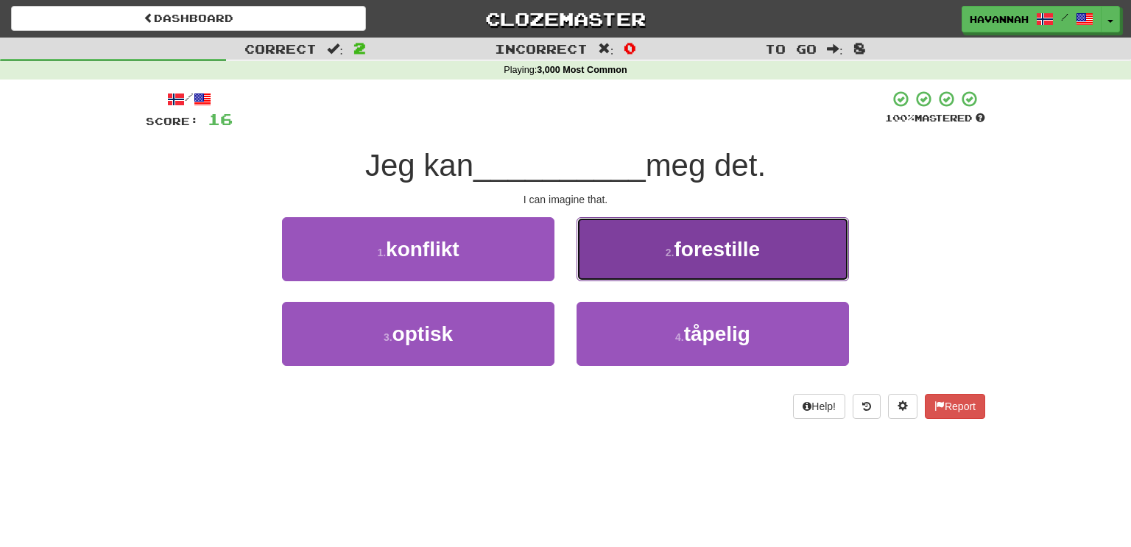
click at [649, 261] on button "2 . forestille" at bounding box center [712, 249] width 272 height 64
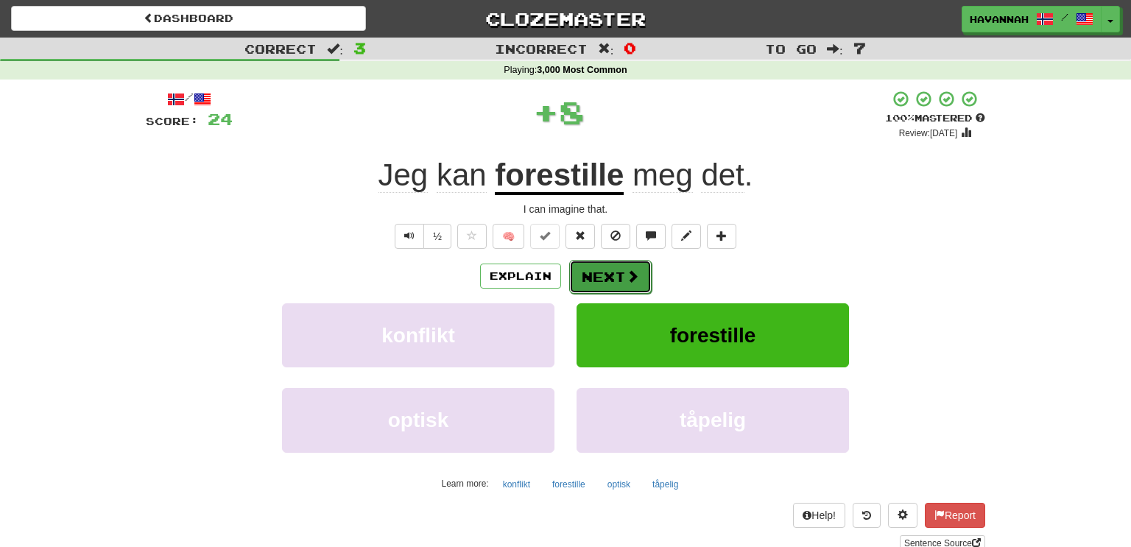
click at [633, 282] on span at bounding box center [632, 275] width 13 height 13
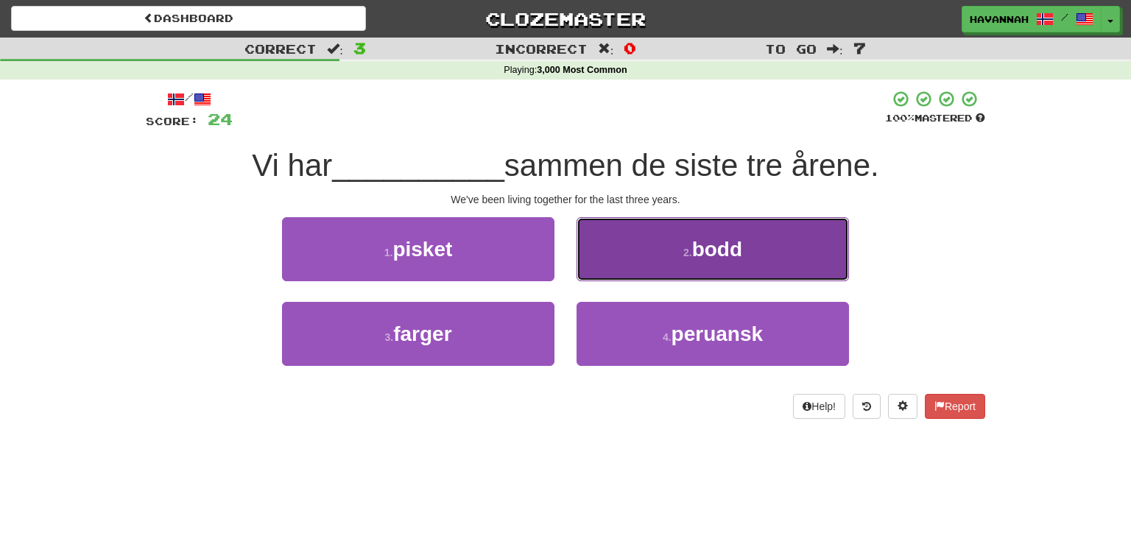
click at [652, 265] on button "2 . bodd" at bounding box center [712, 249] width 272 height 64
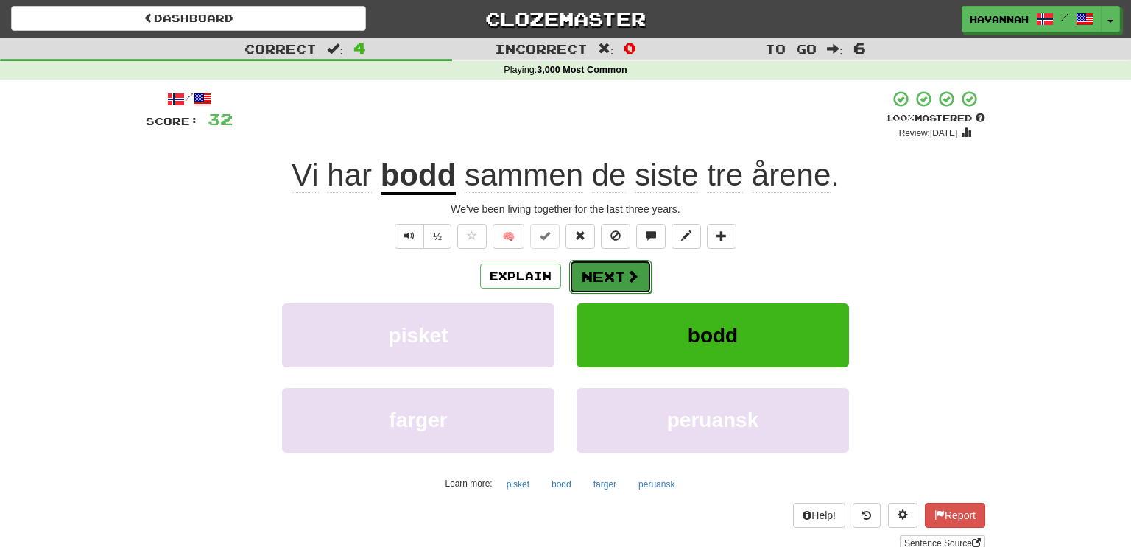
click at [630, 276] on span at bounding box center [632, 275] width 13 height 13
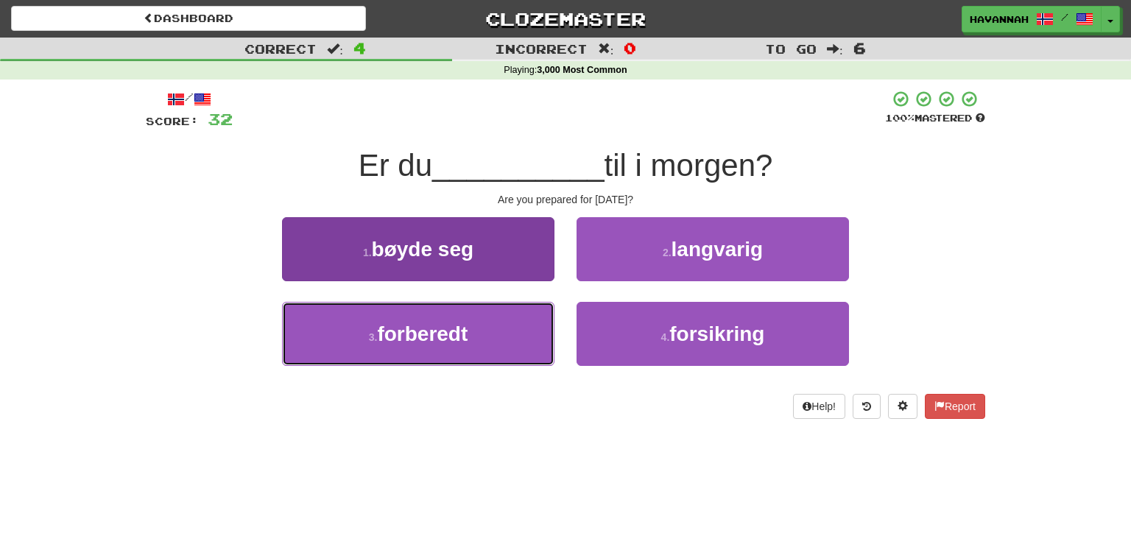
click at [518, 337] on button "3 . forberedt" at bounding box center [418, 334] width 272 height 64
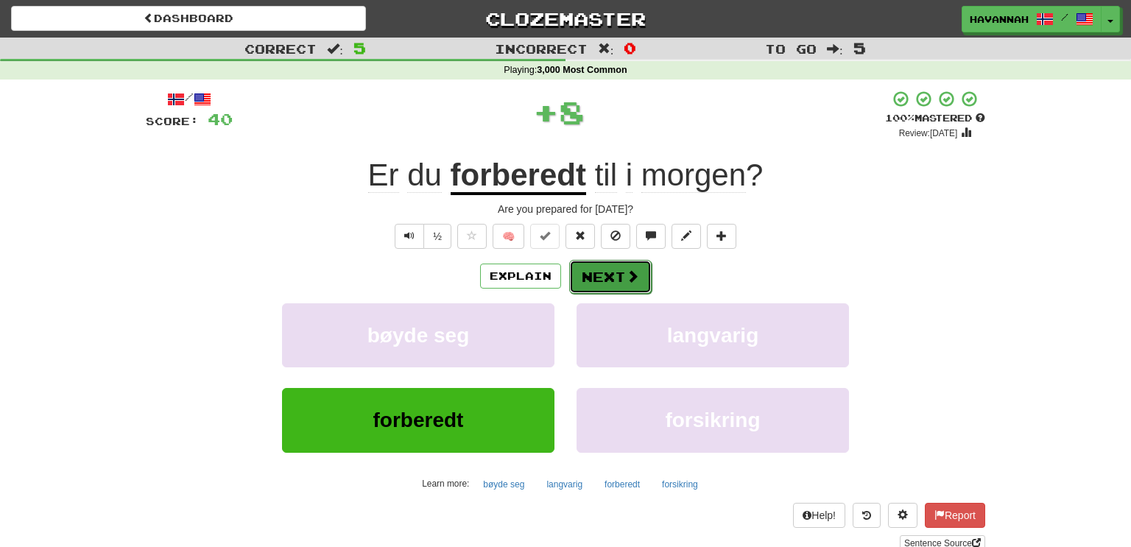
click at [604, 280] on button "Next" at bounding box center [610, 277] width 82 height 34
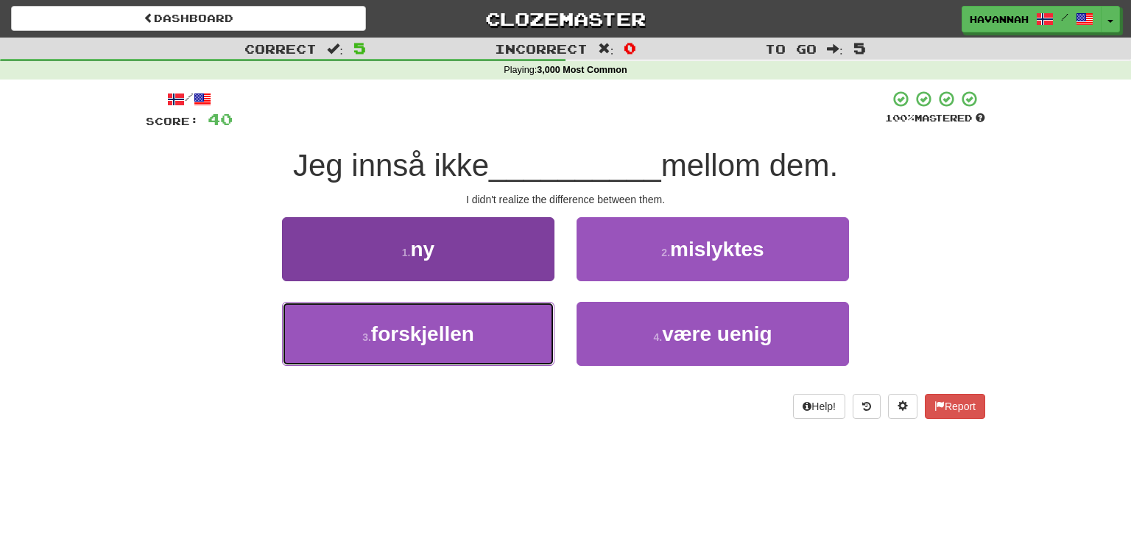
click at [490, 339] on button "3 . forskjellen" at bounding box center [418, 334] width 272 height 64
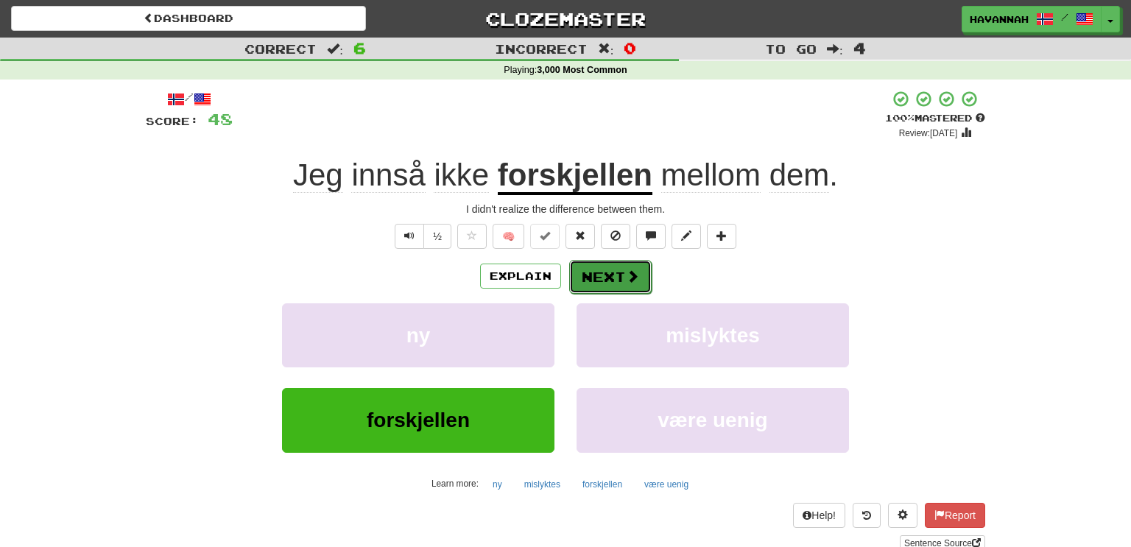
click at [618, 280] on button "Next" at bounding box center [610, 277] width 82 height 34
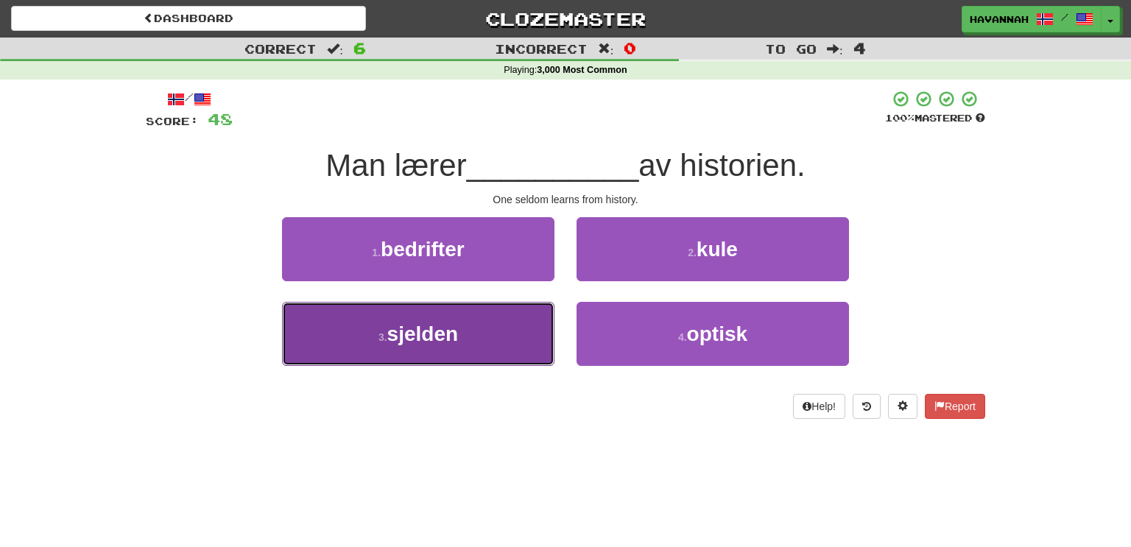
click at [515, 345] on button "3 . sjelden" at bounding box center [418, 334] width 272 height 64
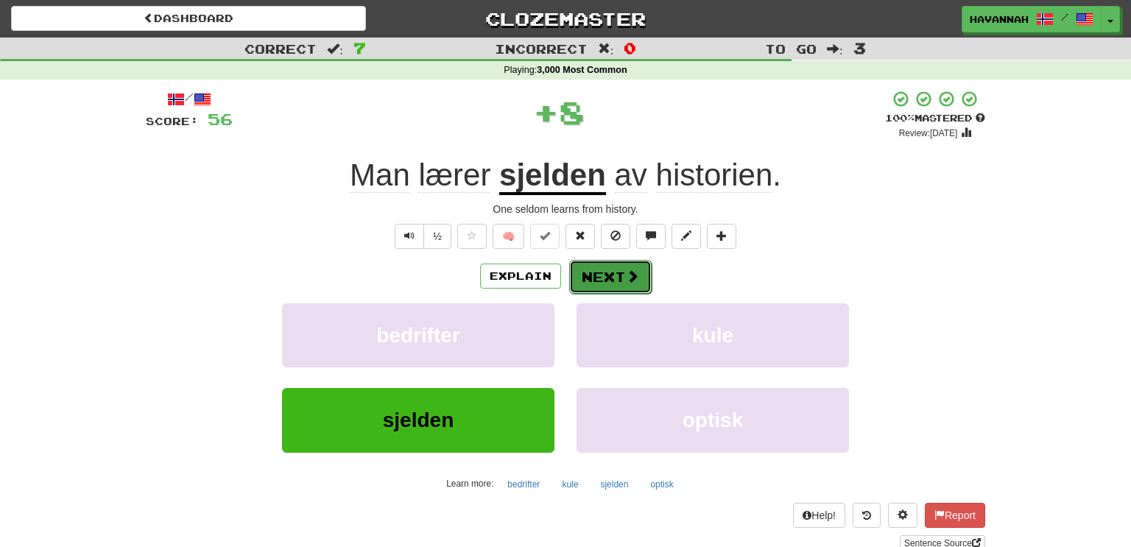
click at [622, 282] on button "Next" at bounding box center [610, 277] width 82 height 34
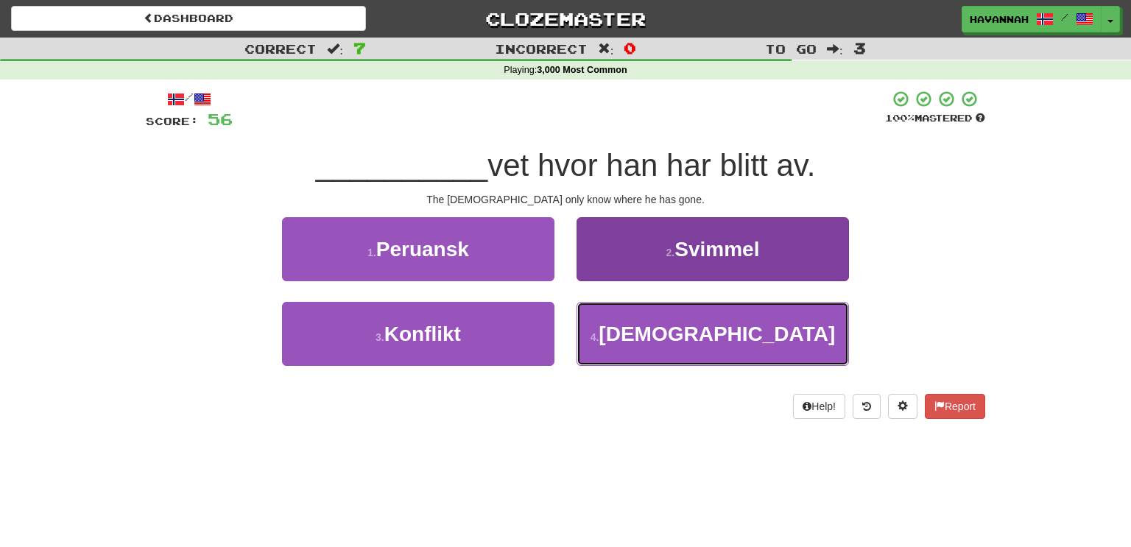
click at [663, 307] on button "4 . [DEMOGRAPHIC_DATA]" at bounding box center [712, 334] width 272 height 64
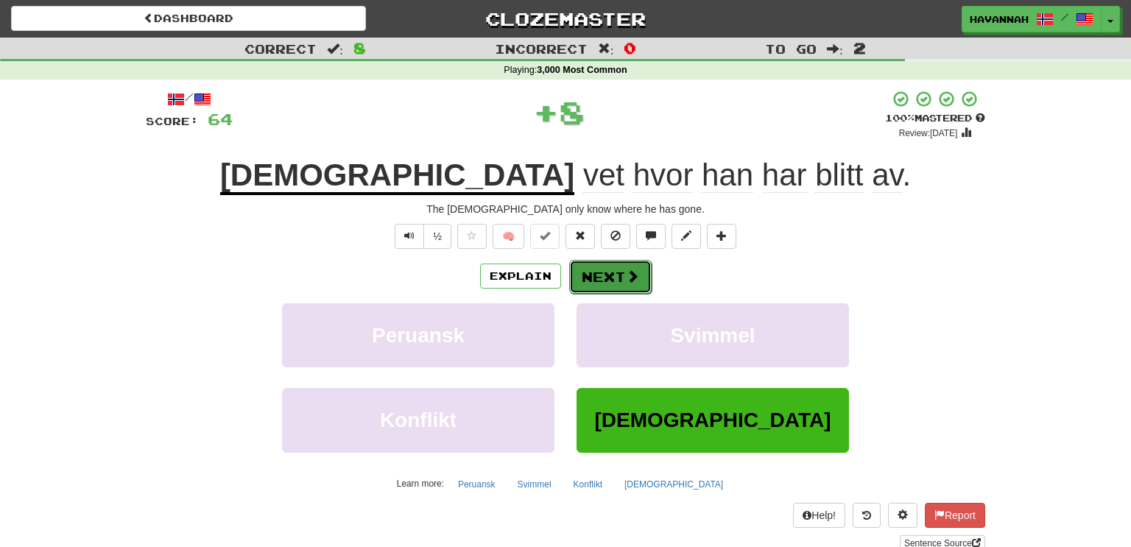
click at [603, 271] on button "Next" at bounding box center [610, 277] width 82 height 34
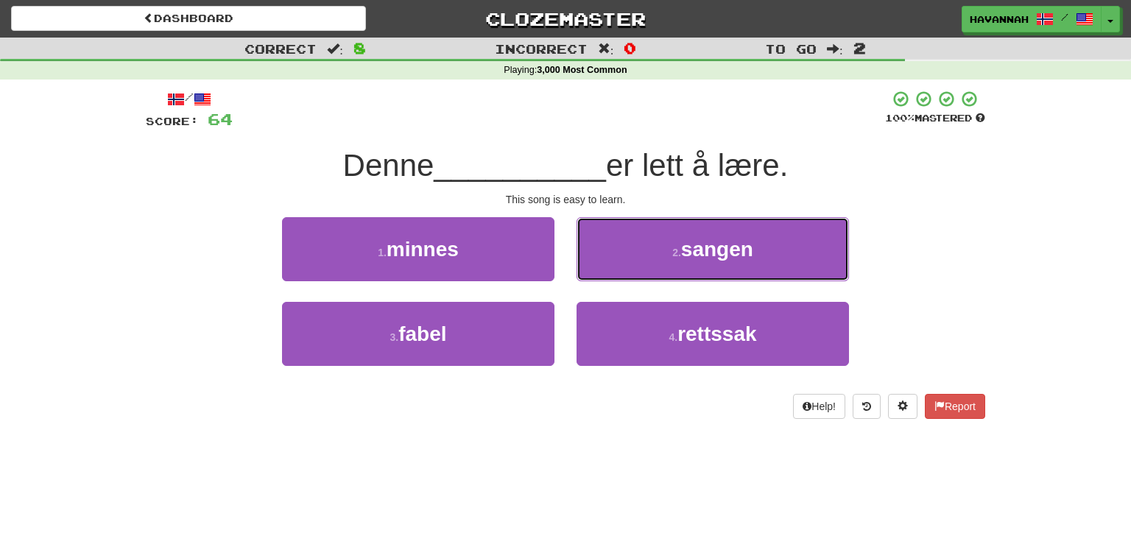
click at [718, 255] on span "sangen" at bounding box center [717, 249] width 72 height 23
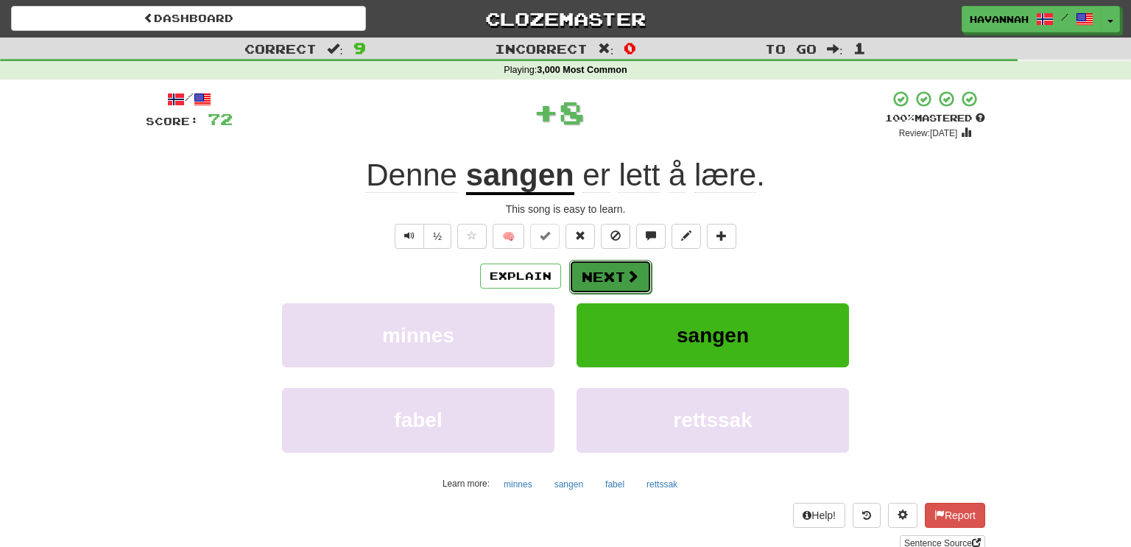
click at [626, 275] on span at bounding box center [632, 275] width 13 height 13
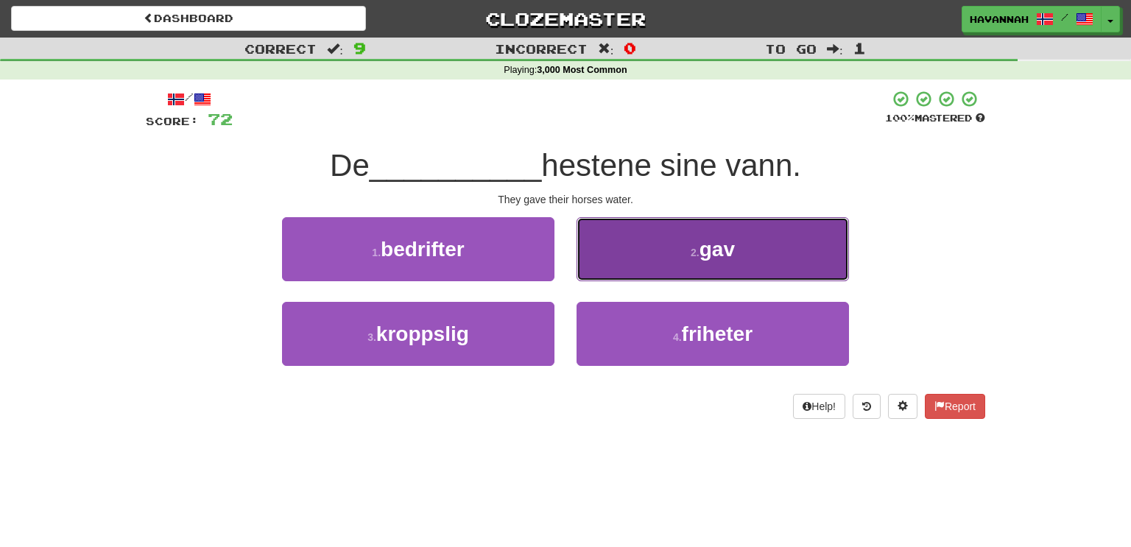
click at [676, 256] on button "2 . gav" at bounding box center [712, 249] width 272 height 64
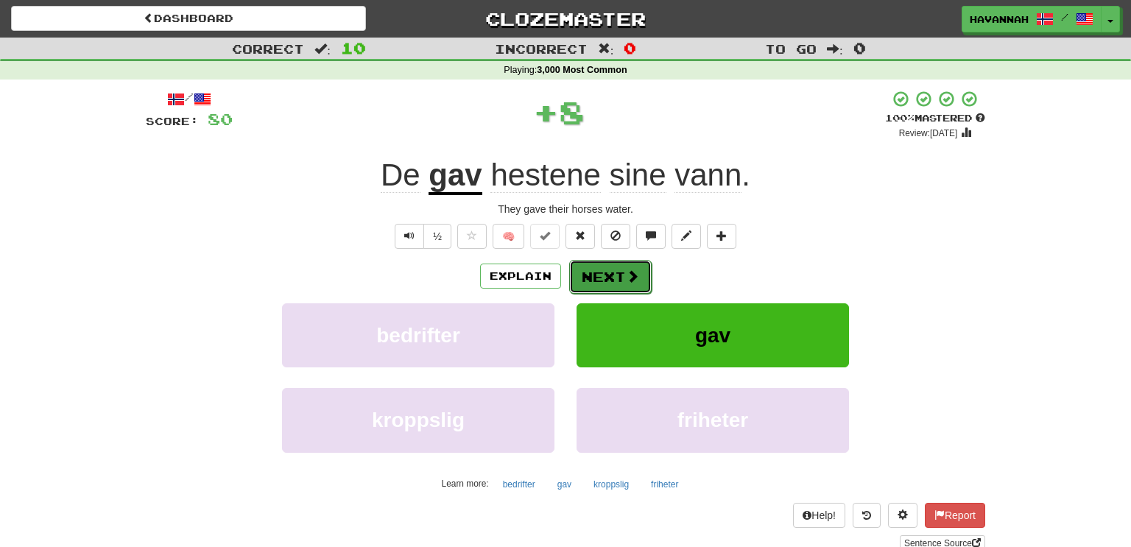
click at [645, 272] on button "Next" at bounding box center [610, 277] width 82 height 34
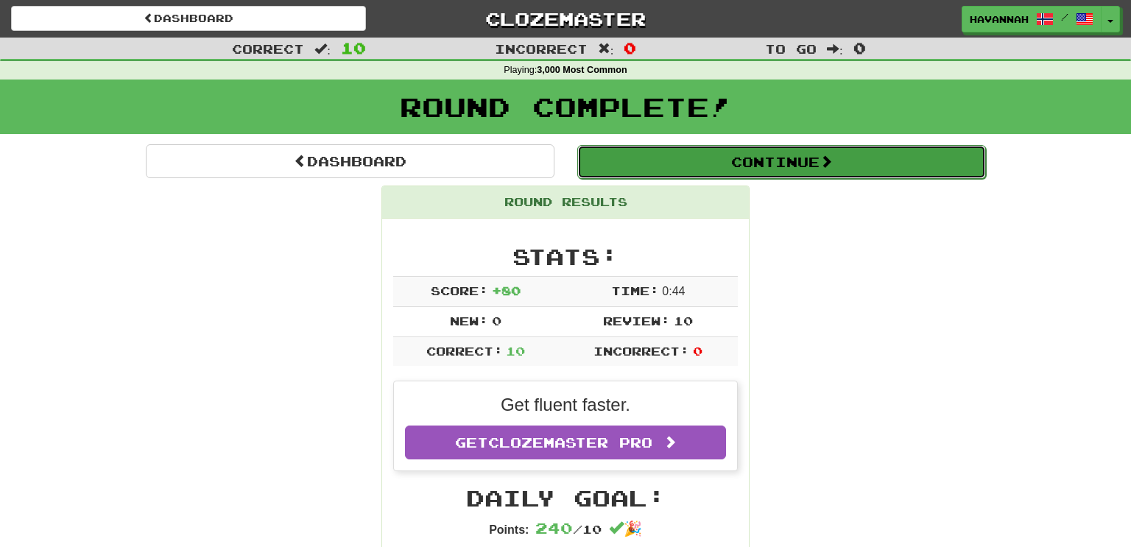
click at [773, 160] on button "Continue" at bounding box center [781, 162] width 409 height 34
